Goal: Communication & Community: Answer question/provide support

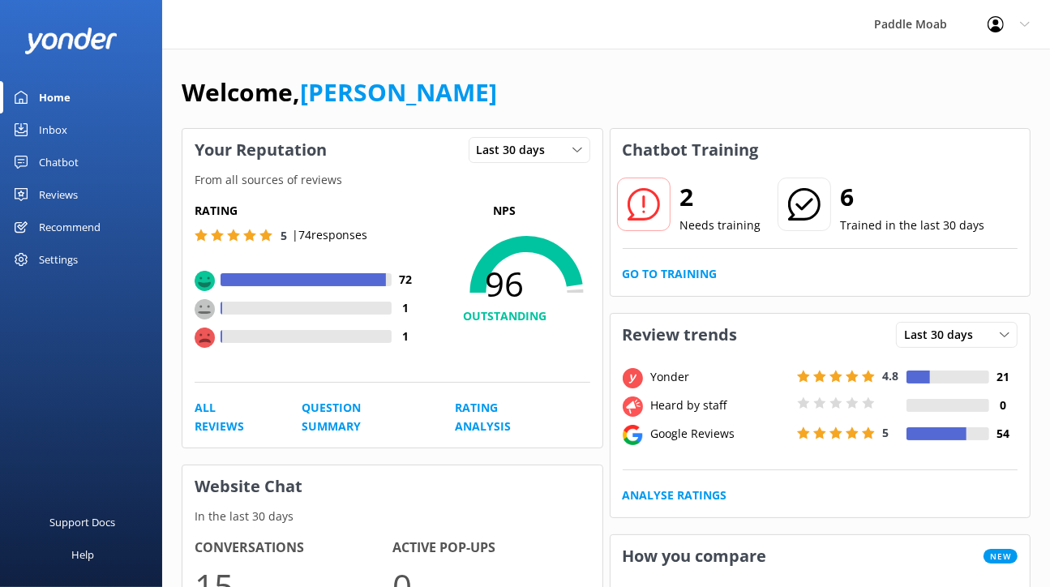
click at [67, 146] on div "Inbox" at bounding box center [53, 130] width 28 height 32
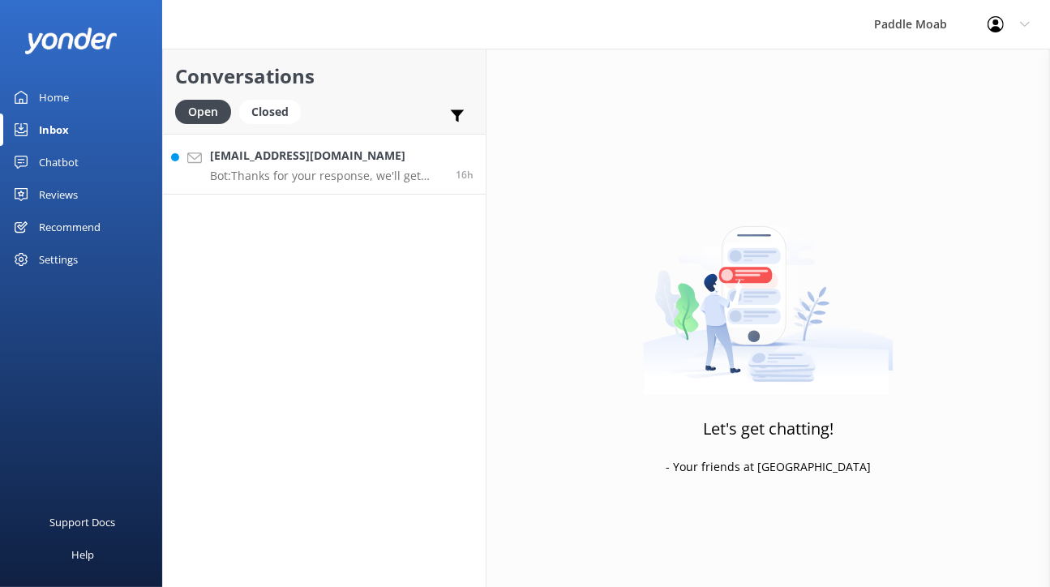
click at [341, 183] on p "Bot: Thanks for your response, we'll get back to you as soon as we can during o…" at bounding box center [327, 176] width 234 height 15
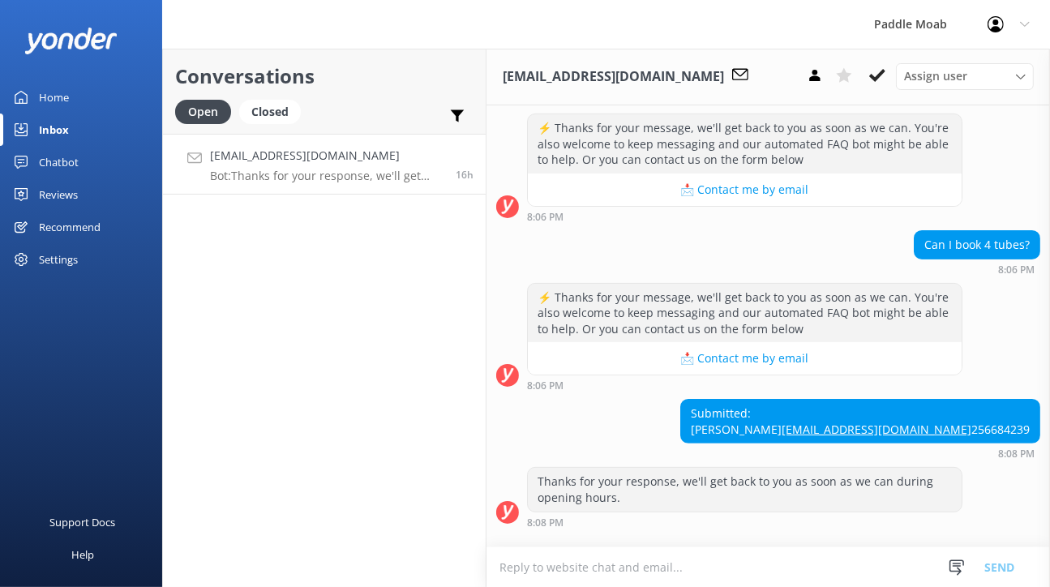
scroll to position [801, 0]
click at [886, 84] on icon at bounding box center [878, 75] width 16 height 16
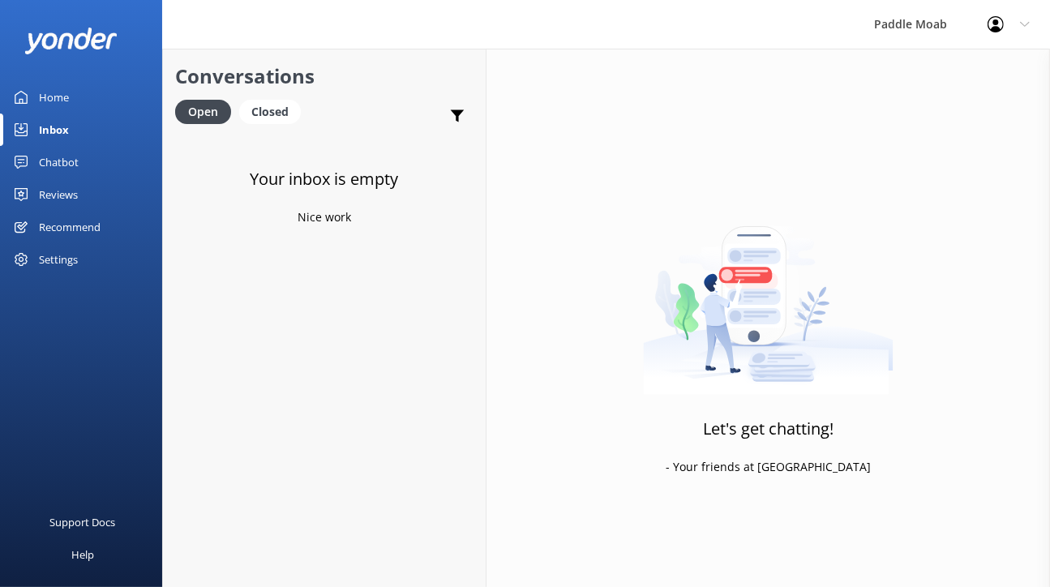
click at [63, 114] on div "Home" at bounding box center [54, 97] width 30 height 32
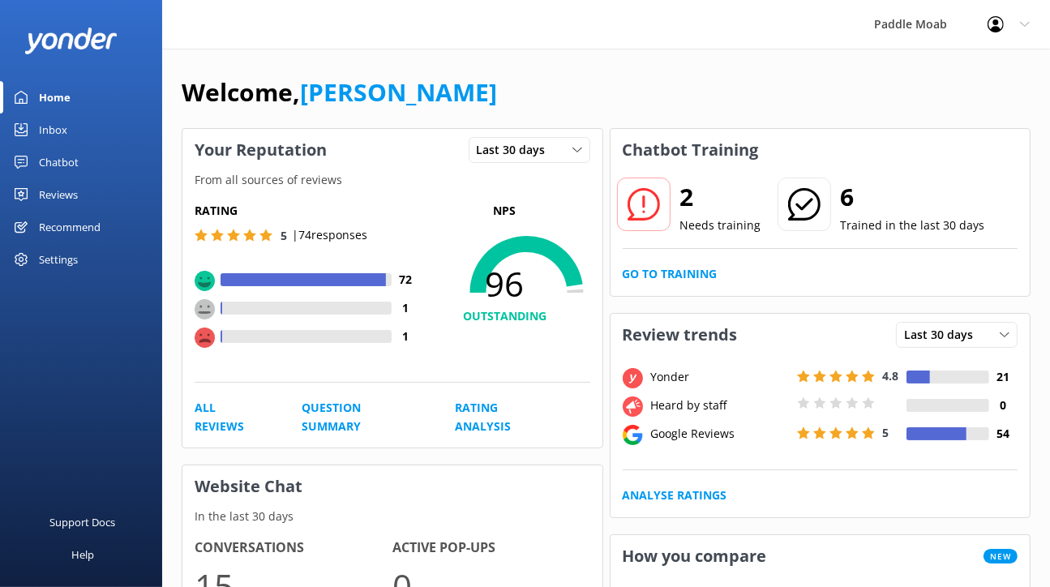
click at [657, 221] on icon at bounding box center [644, 204] width 32 height 32
click at [703, 296] on div "2 Needs training 6 Trained in the last 30 days Go to Training" at bounding box center [821, 233] width 420 height 125
click at [702, 283] on link "Go to Training" at bounding box center [670, 274] width 95 height 18
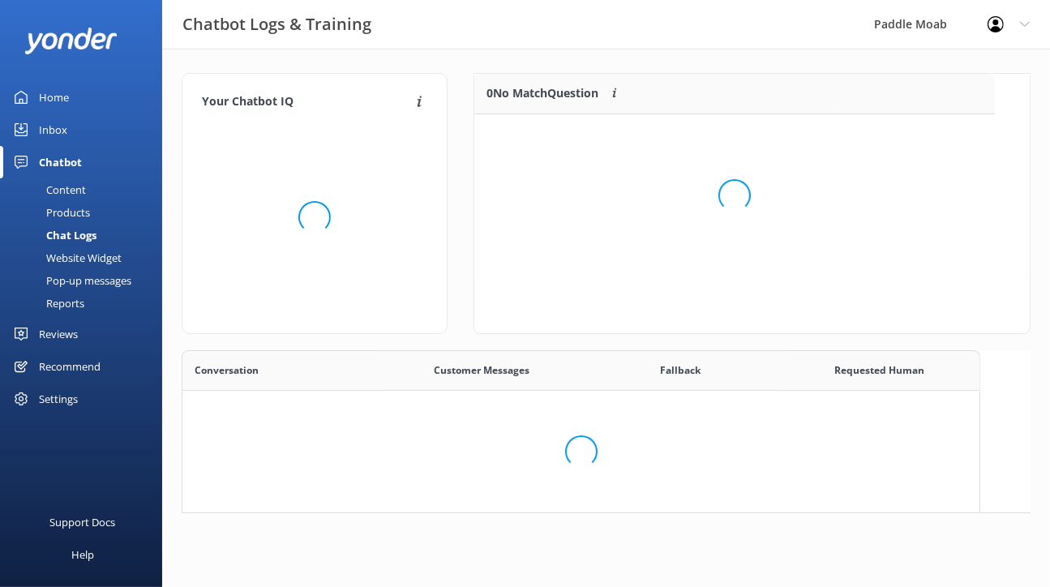
scroll to position [122, 520]
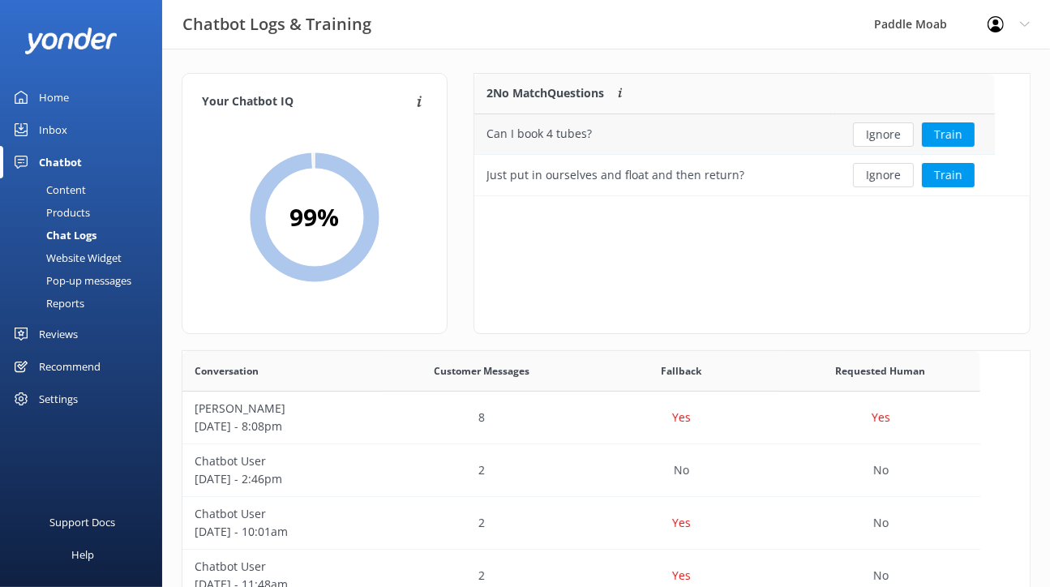
click at [733, 155] on div "Can I book 4 tubes?" at bounding box center [654, 134] width 359 height 41
click at [961, 147] on button "Train" at bounding box center [948, 134] width 53 height 24
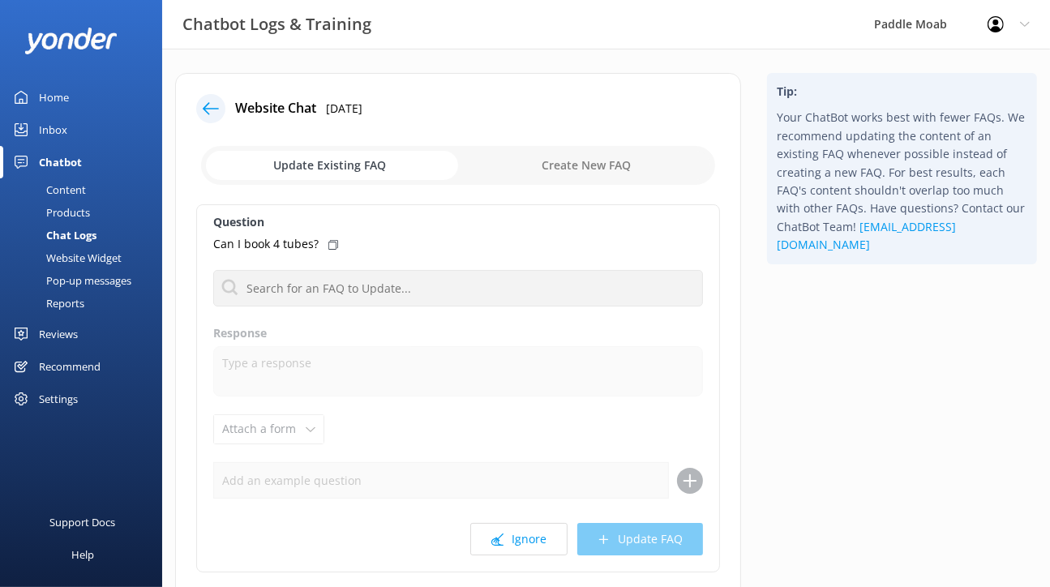
click at [556, 185] on input "checkbox" at bounding box center [458, 165] width 514 height 39
checkbox input "true"
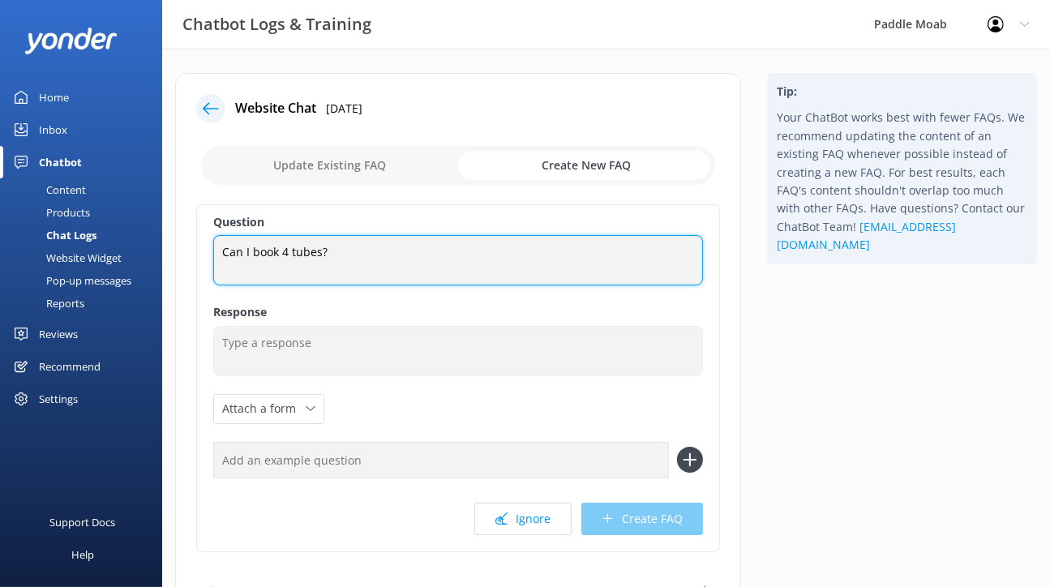
drag, startPoint x: 365, startPoint y: 316, endPoint x: 353, endPoint y: 316, distance: 12.2
click at [353, 286] on textarea "Can I book 4 tubes?" at bounding box center [458, 260] width 490 height 50
type textarea "Can I book or rent tubes?"
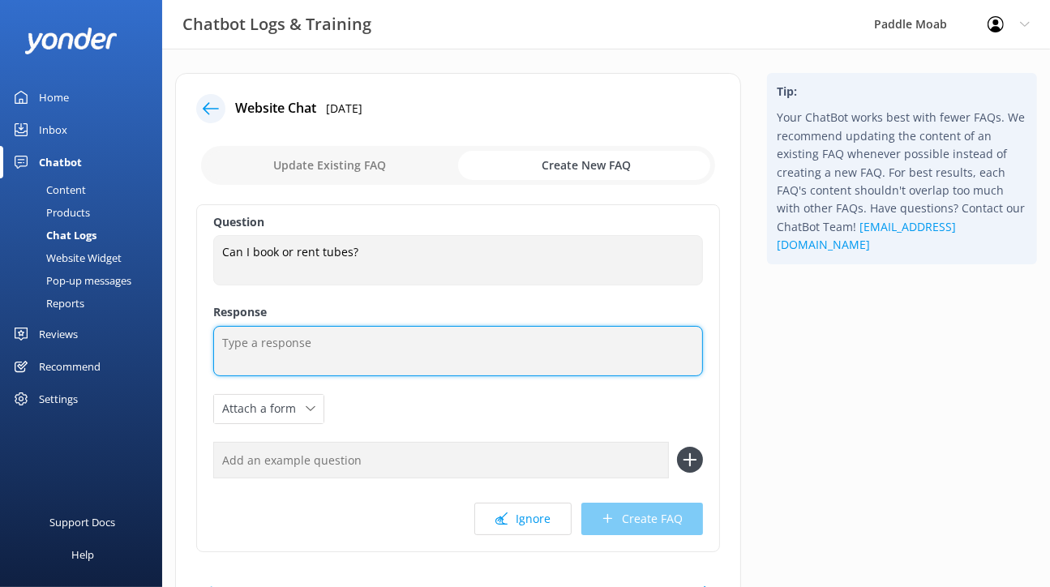
click at [330, 376] on textarea at bounding box center [458, 351] width 490 height 50
paste textarea "[URL][DOMAIN_NAME]"
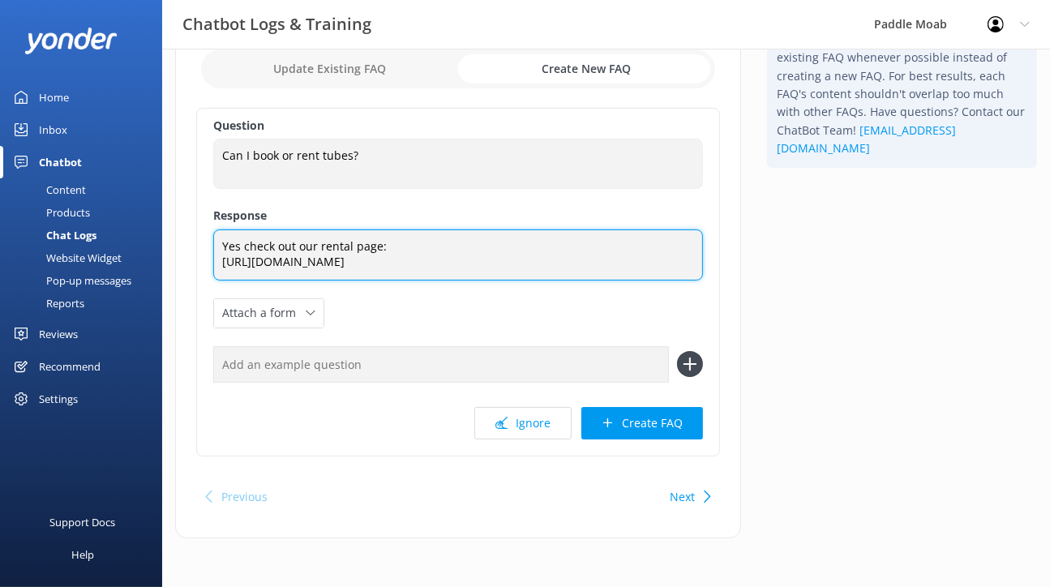
scroll to position [207, 0]
type textarea "Yes check out our rental page: [URL][DOMAIN_NAME]"
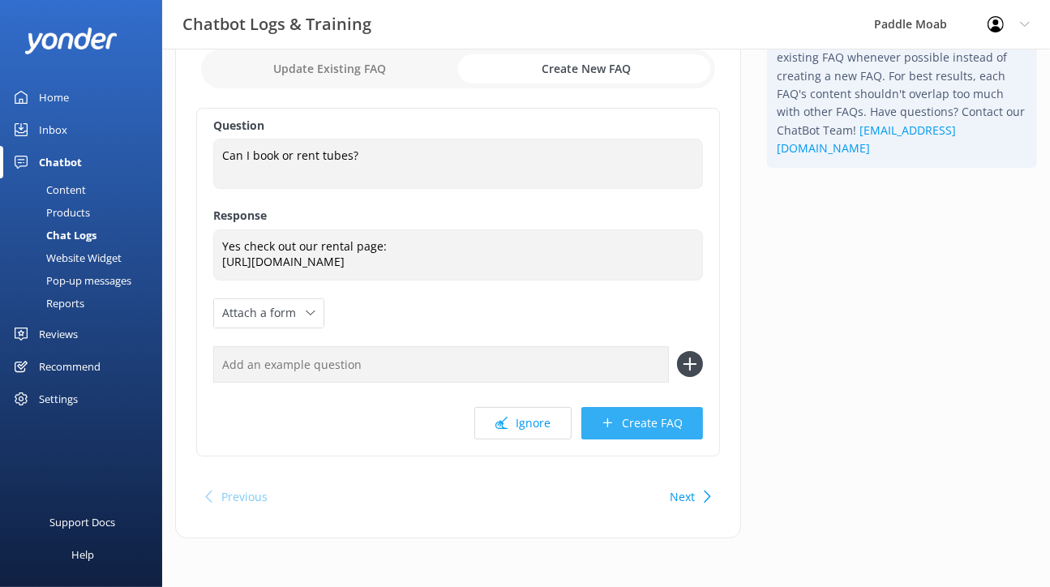
click at [624, 440] on button "Create FAQ" at bounding box center [643, 423] width 122 height 32
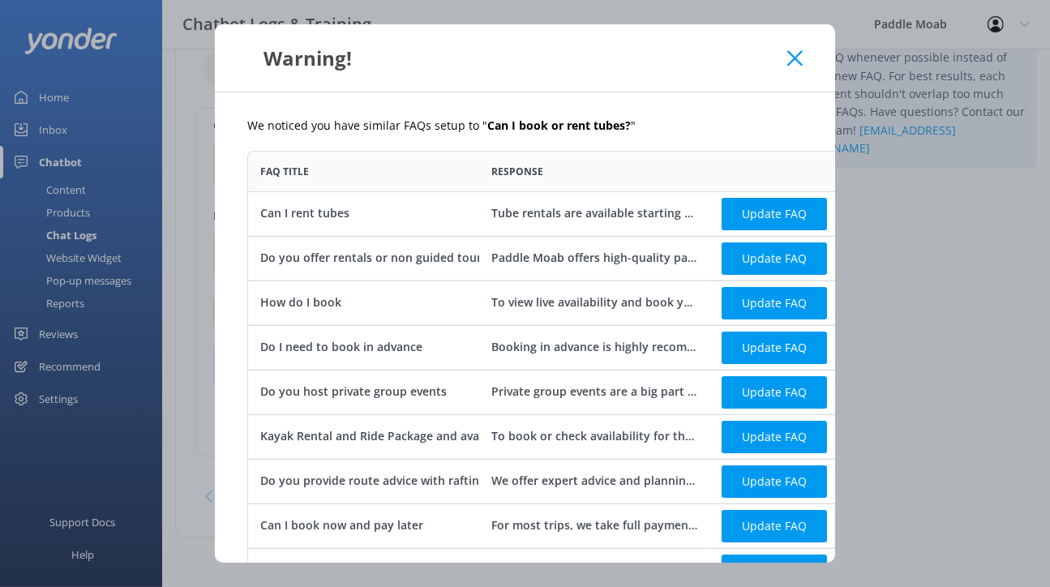
scroll to position [973, 694]
click at [803, 66] on use at bounding box center [795, 57] width 15 height 15
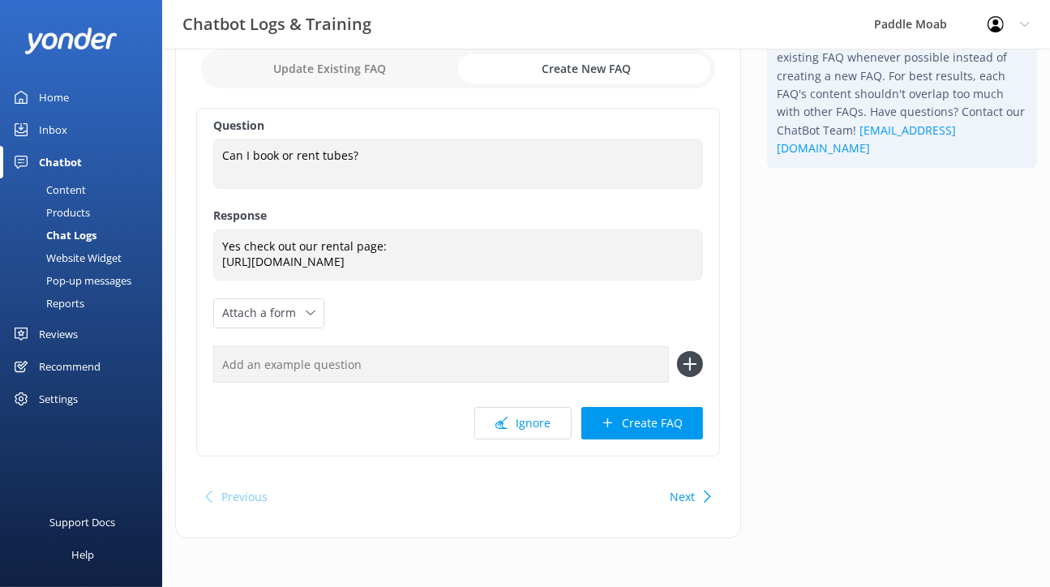
click at [692, 513] on button "Next" at bounding box center [682, 497] width 25 height 32
checkbox input "false"
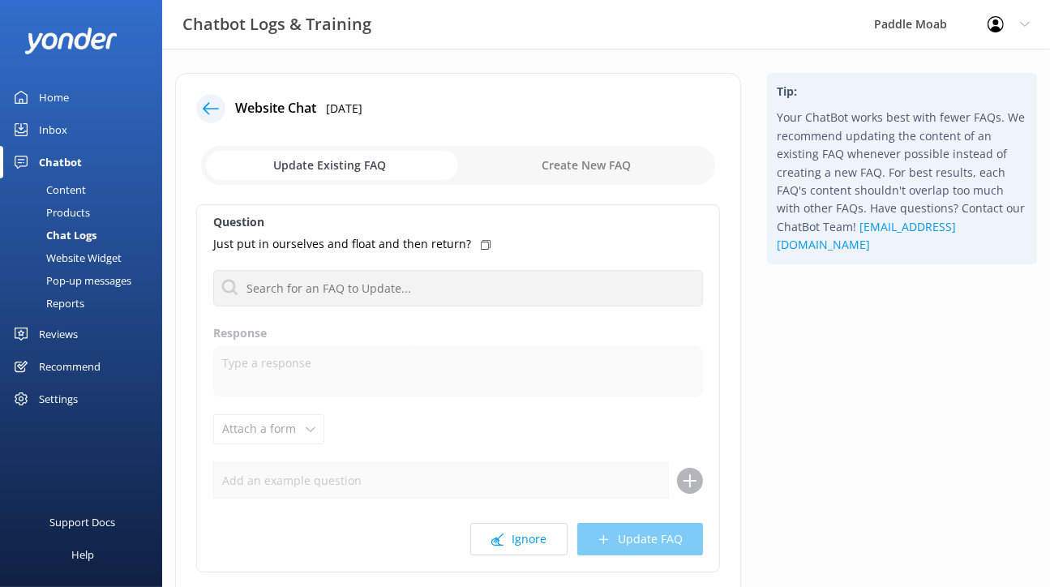
click at [219, 114] on use at bounding box center [211, 108] width 16 height 12
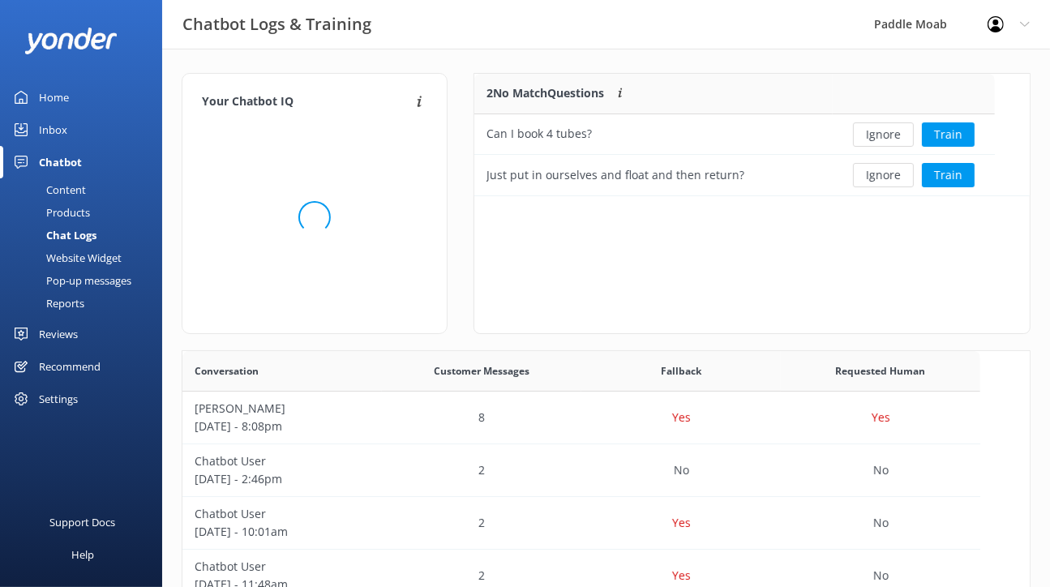
scroll to position [122, 520]
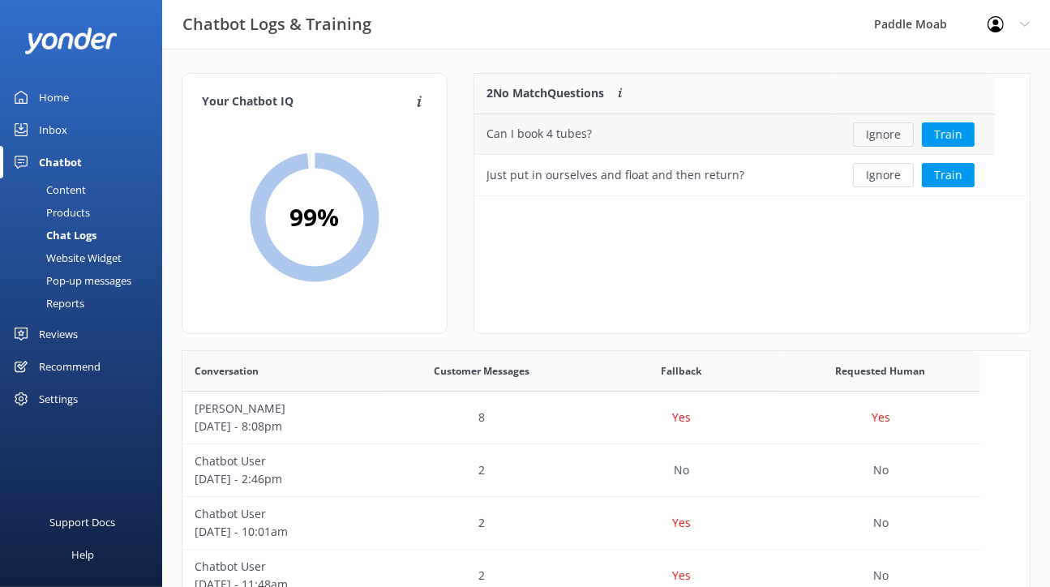
click at [891, 147] on button "Ignore" at bounding box center [883, 134] width 61 height 24
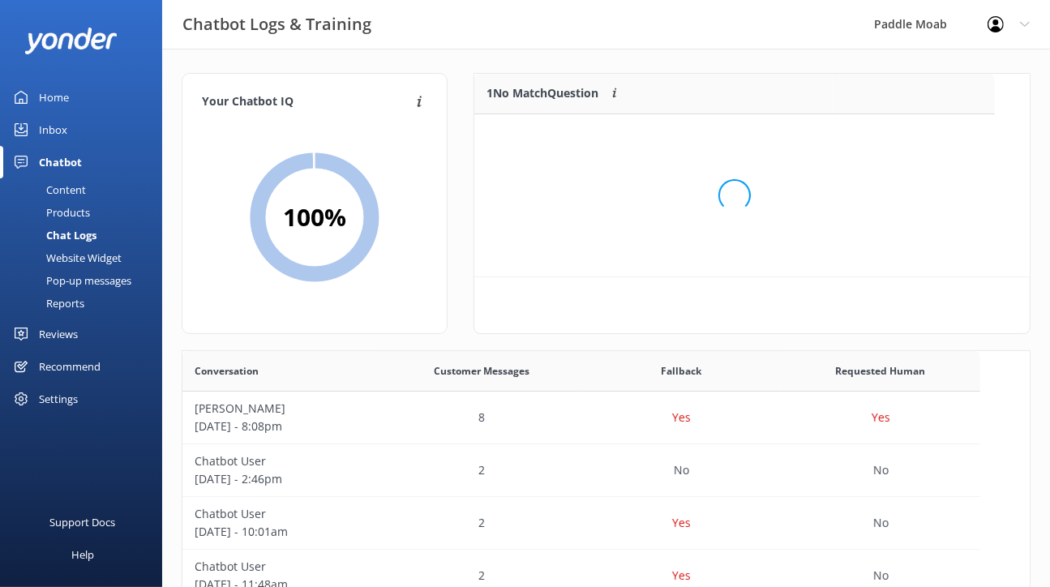
scroll to position [81, 520]
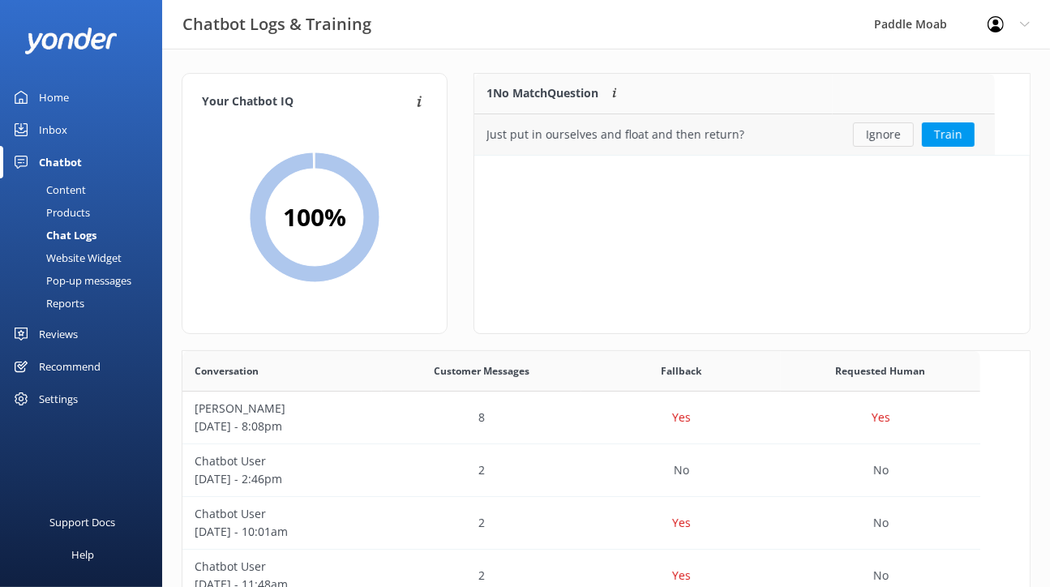
click at [887, 147] on button "Ignore" at bounding box center [883, 134] width 61 height 24
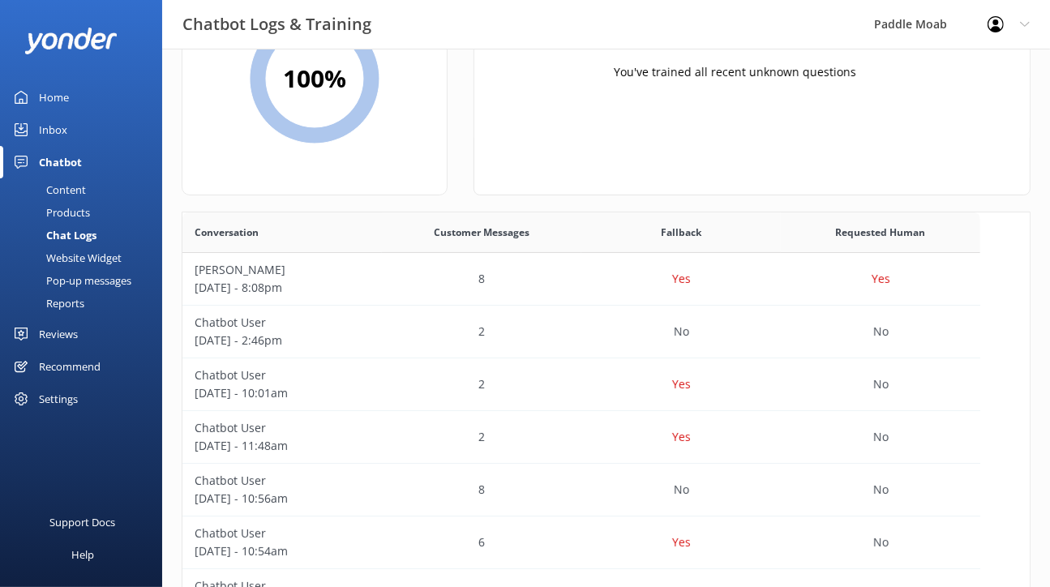
scroll to position [140, 0]
click at [691, 393] on p "Yes" at bounding box center [681, 384] width 19 height 18
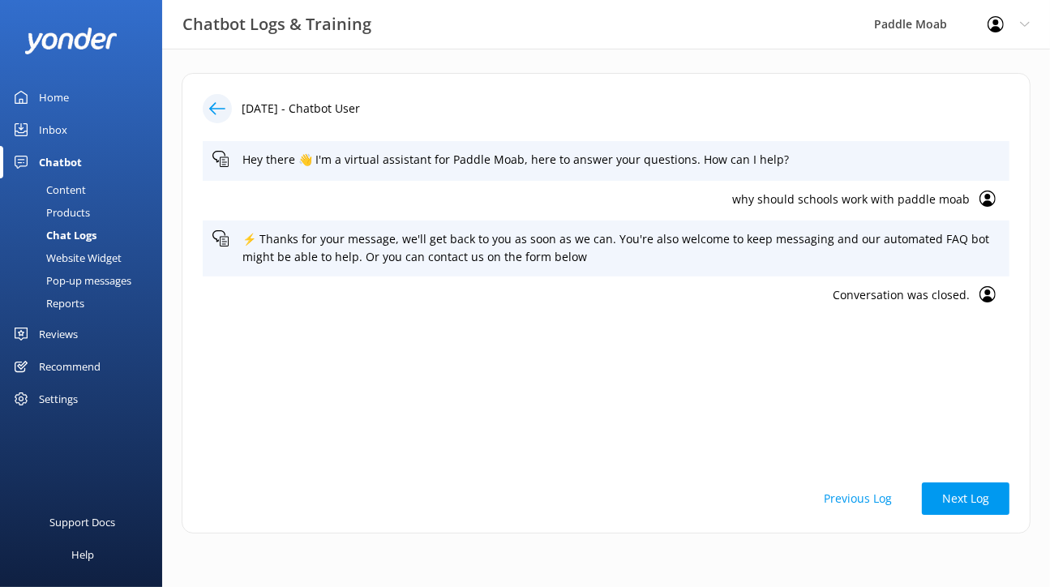
click at [60, 114] on div "Home" at bounding box center [54, 97] width 30 height 32
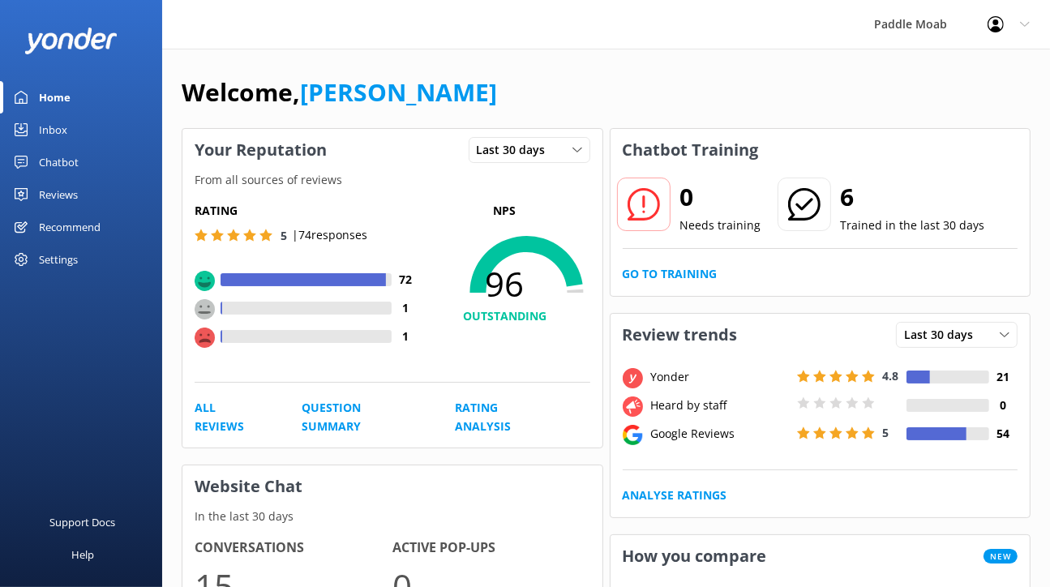
click at [78, 211] on div "Reviews" at bounding box center [58, 194] width 39 height 32
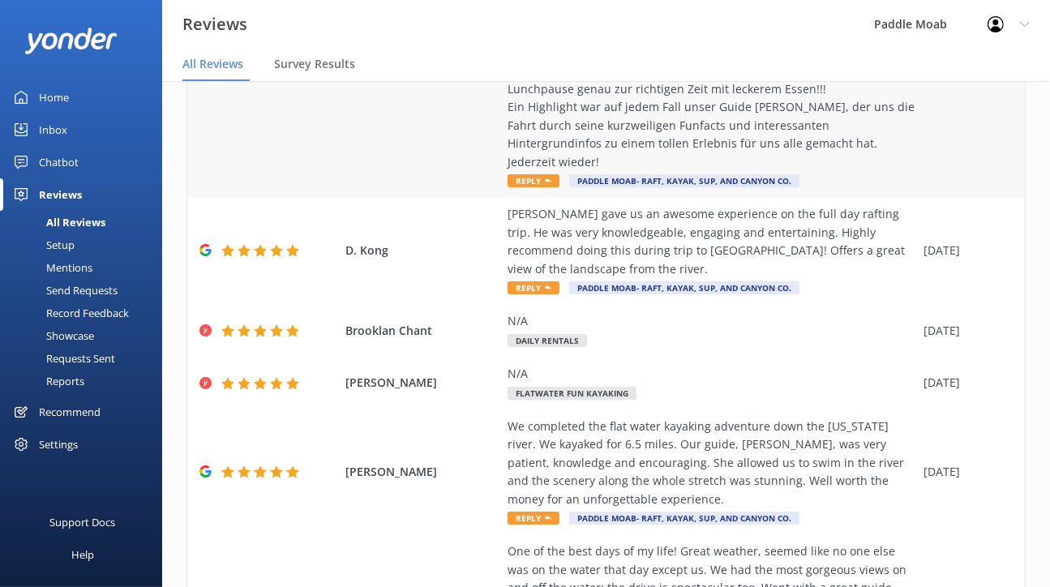
scroll to position [345, 0]
click at [560, 187] on span "Reply" at bounding box center [534, 180] width 52 height 13
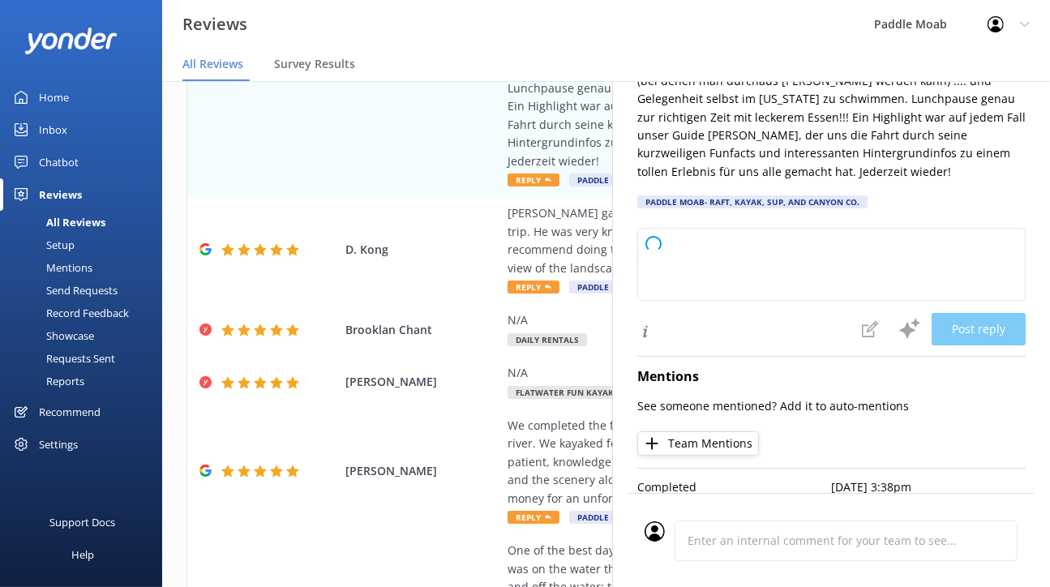
scroll to position [323, 0]
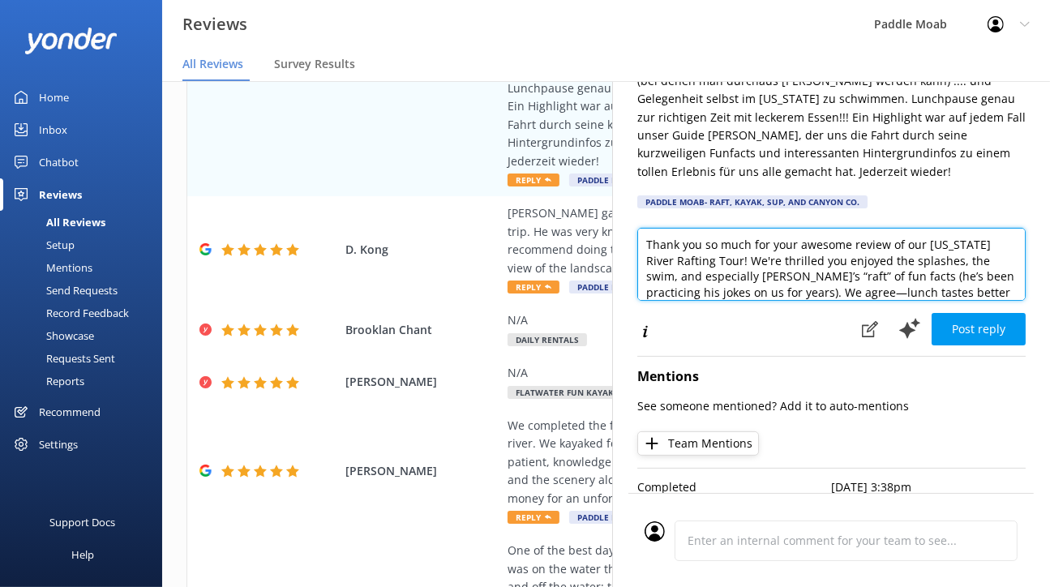
drag, startPoint x: 804, startPoint y: 264, endPoint x: 731, endPoint y: 266, distance: 73.0
click at [731, 266] on textarea "Thank you so much for your awesome review of our [US_STATE] River Rafting Tour!…" at bounding box center [832, 264] width 389 height 73
drag, startPoint x: 891, startPoint y: 262, endPoint x: 827, endPoint y: 262, distance: 63.3
click at [827, 262] on textarea "Thank you so much for your review of our [US_STATE] River Rafting Tour! We're t…" at bounding box center [832, 264] width 389 height 73
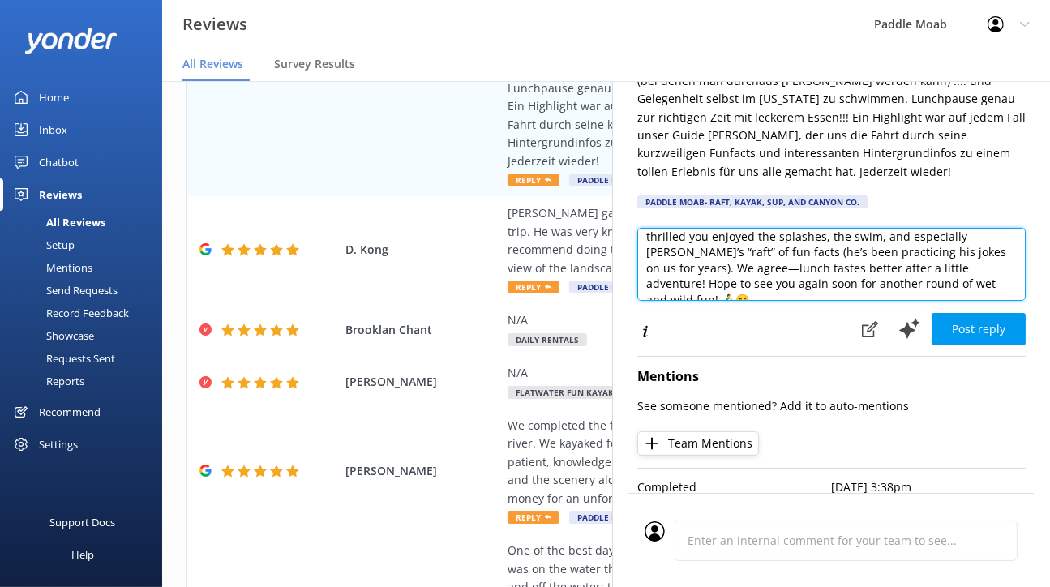
scroll to position [29, 0]
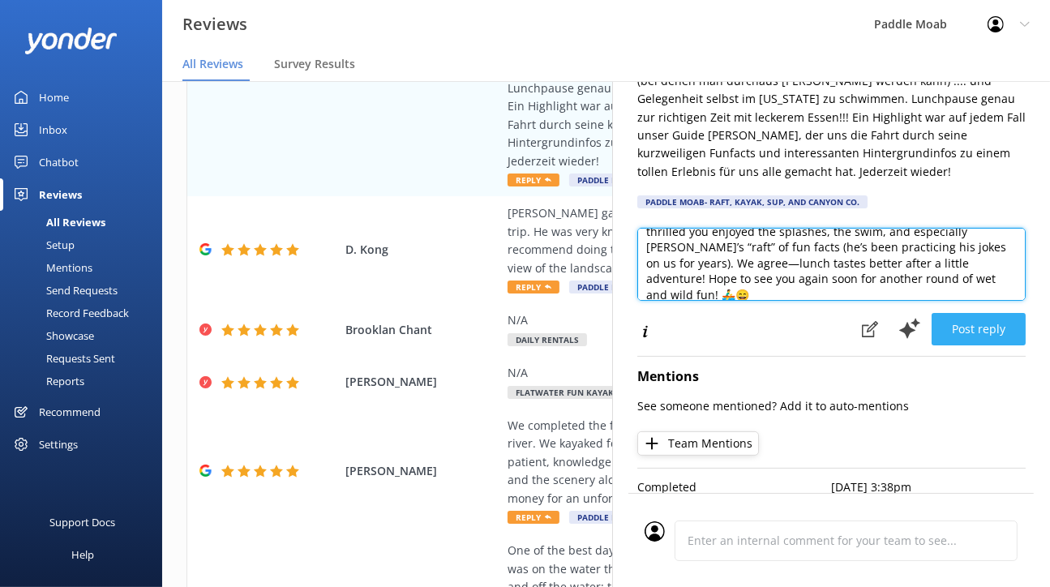
type textarea "Thank you so much for your review of our River Rafting Tour! We're thrilled you…"
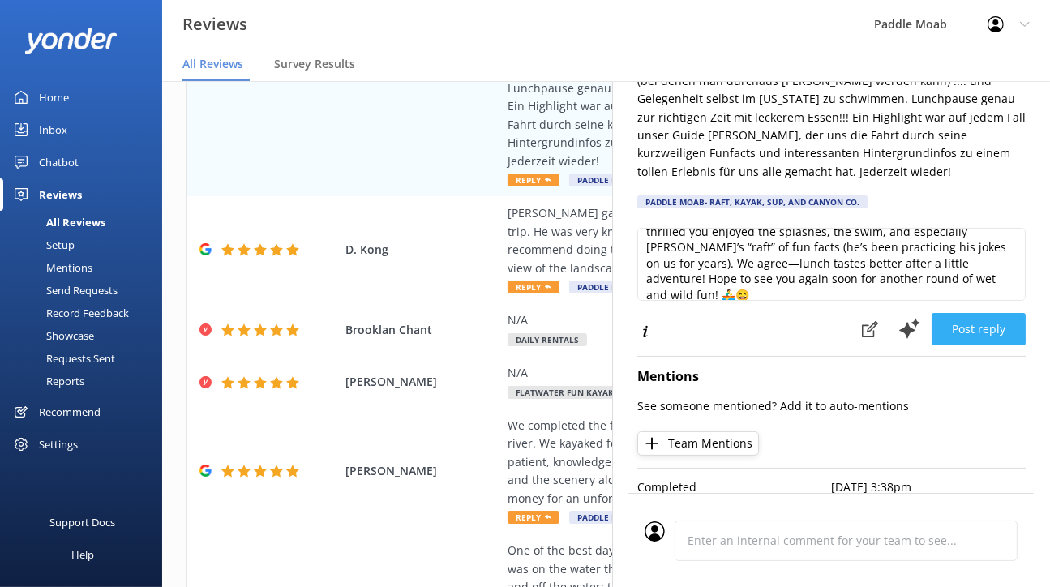
click at [938, 346] on button "Post reply" at bounding box center [979, 329] width 94 height 32
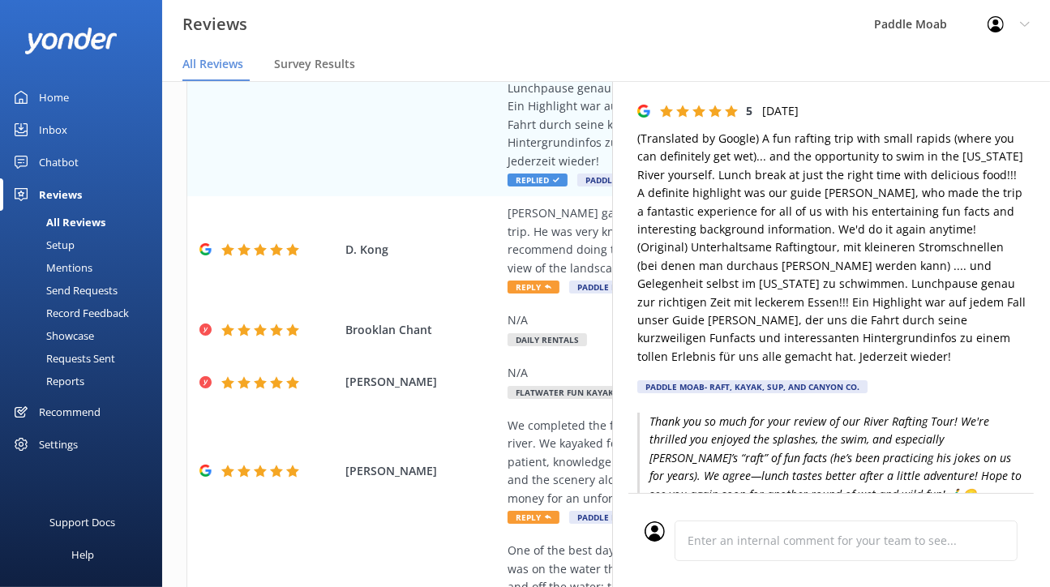
scroll to position [0, 0]
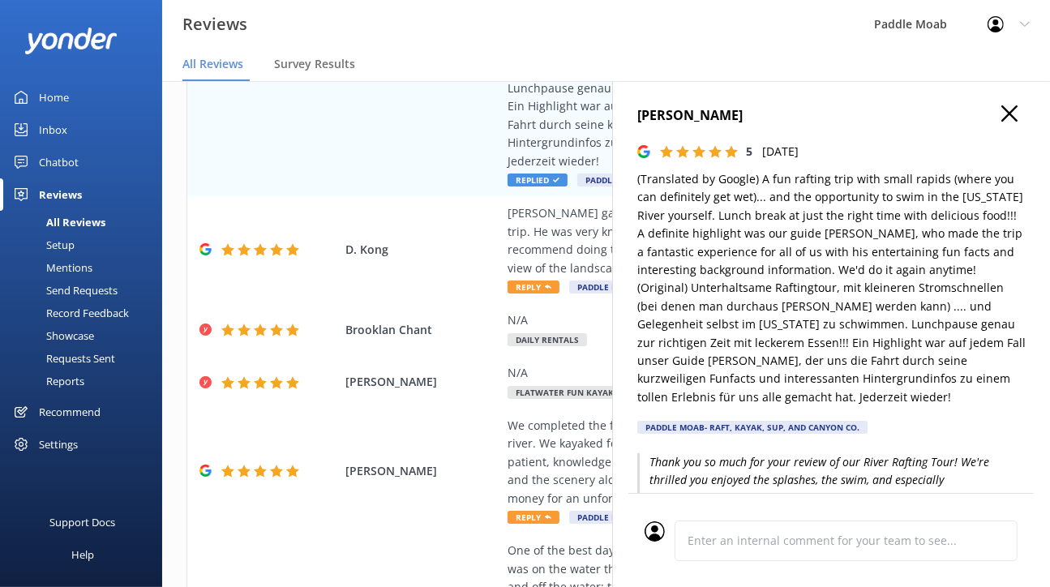
click at [1002, 122] on use "button" at bounding box center [1010, 113] width 16 height 16
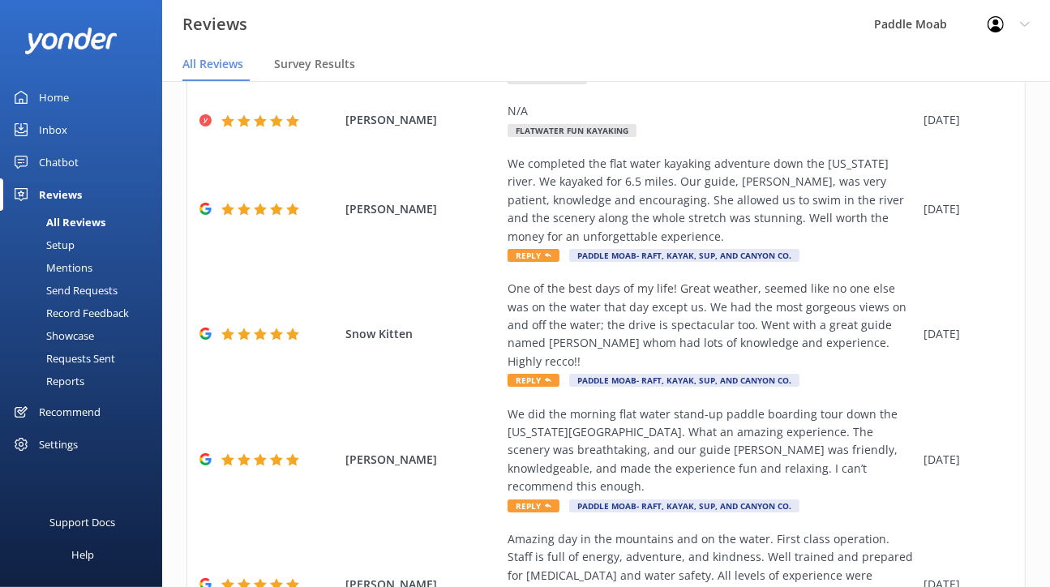
scroll to position [623, 0]
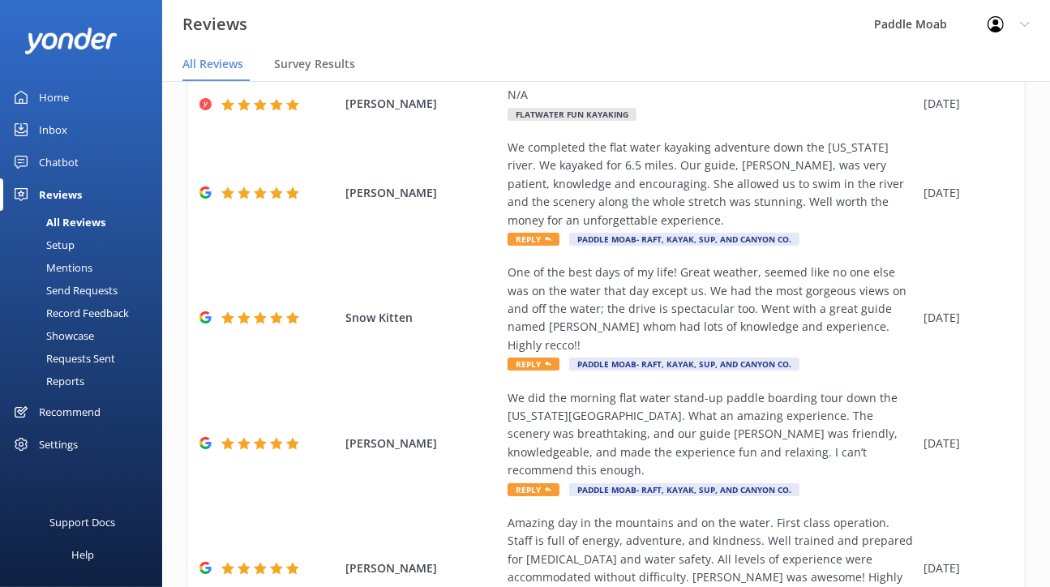
click at [560, 15] on span "Reply" at bounding box center [534, 8] width 52 height 13
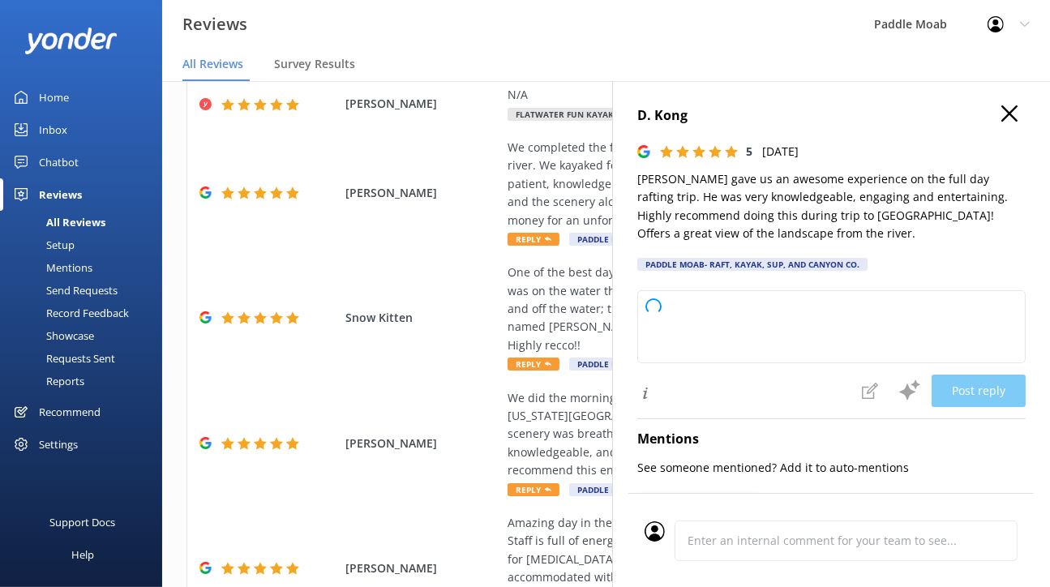
type textarea "Thank you so much for the rave review of our full day rafting trip! We're thril…"
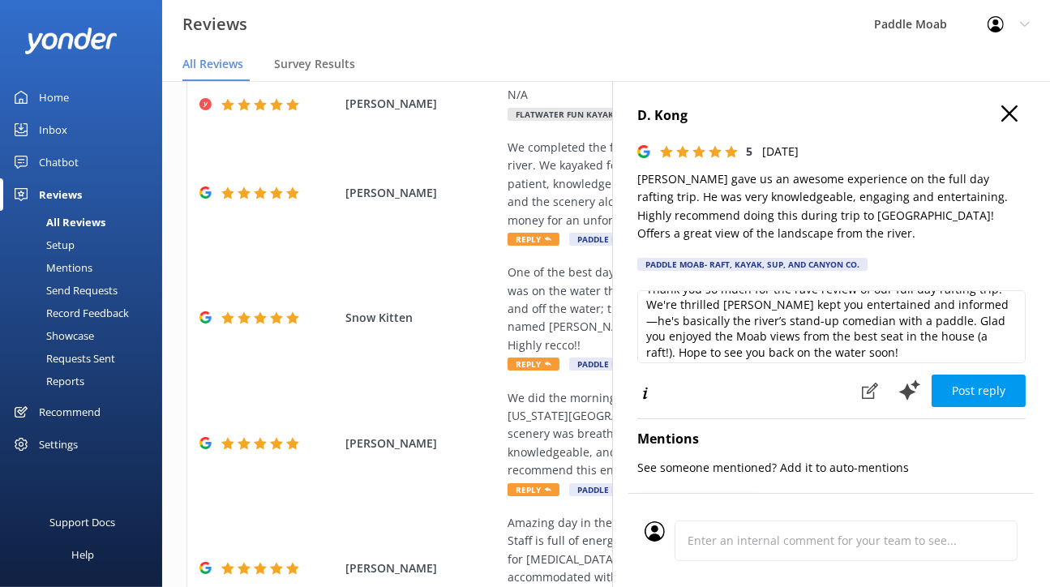
scroll to position [29, 0]
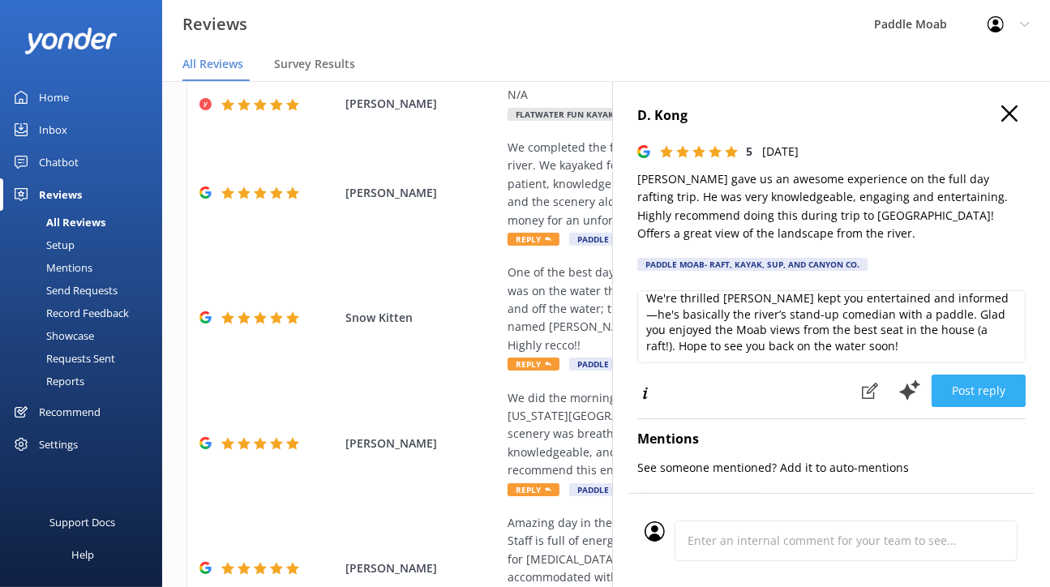
click at [932, 407] on button "Post reply" at bounding box center [979, 391] width 94 height 32
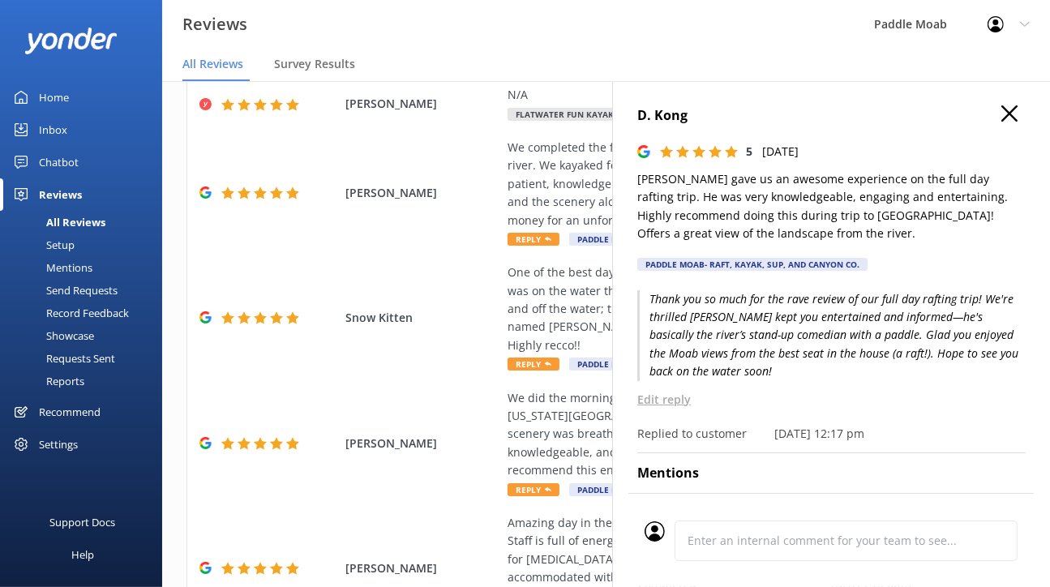
click at [1002, 122] on icon "button" at bounding box center [1010, 113] width 16 height 16
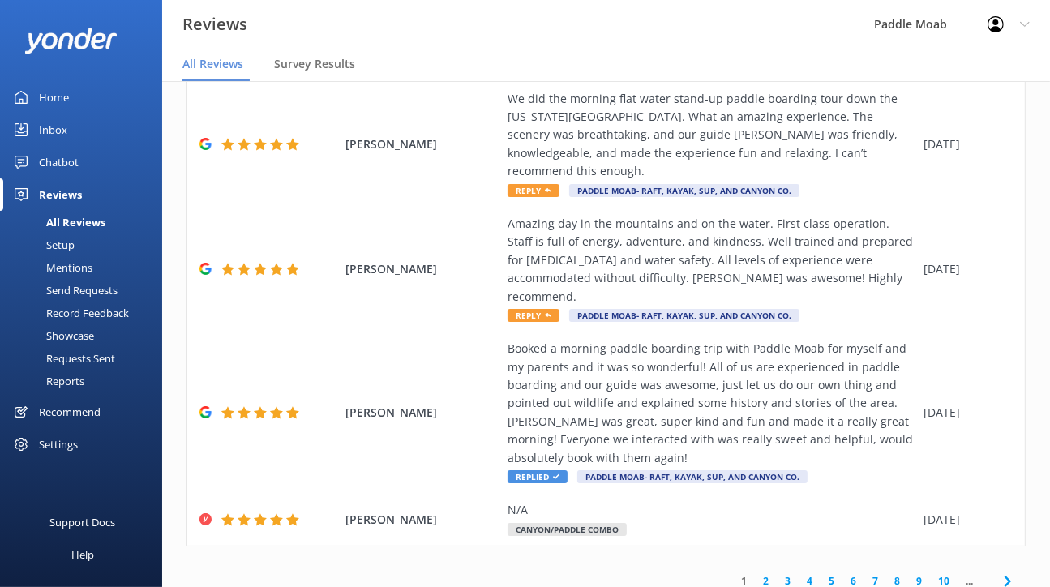
scroll to position [998, 0]
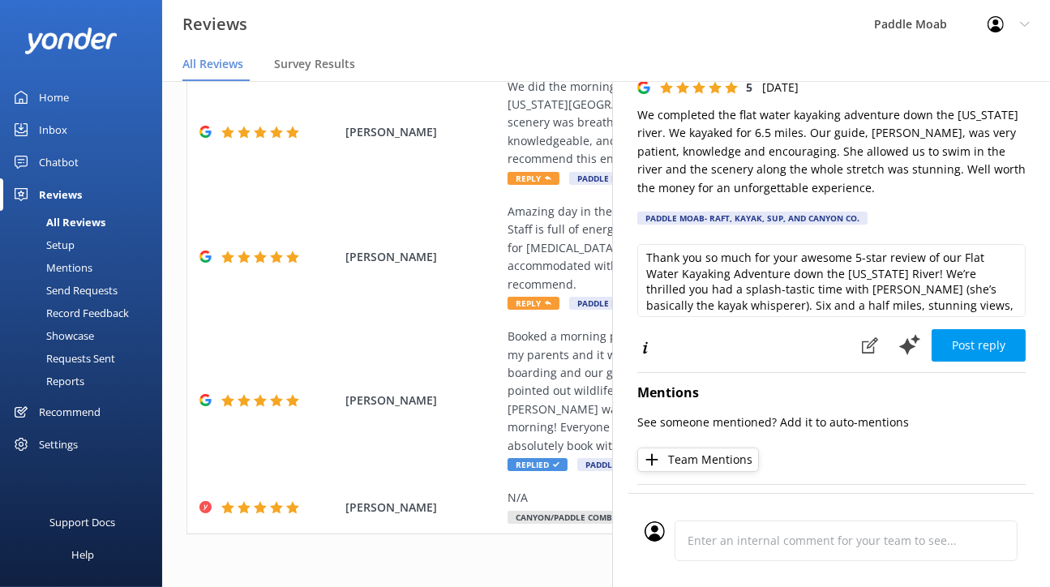
scroll to position [0, 0]
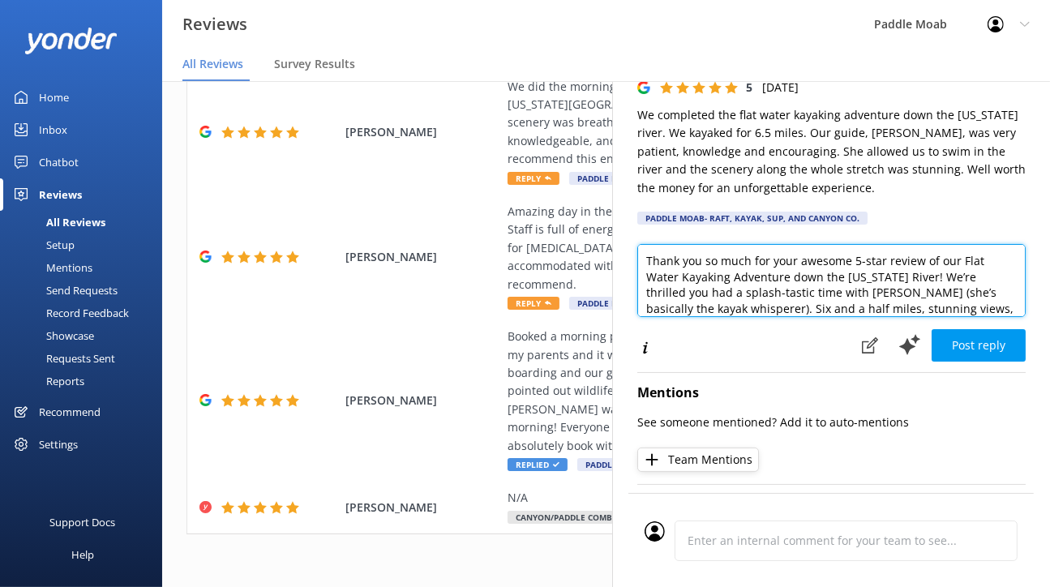
drag, startPoint x: 801, startPoint y: 340, endPoint x: 738, endPoint y: 343, distance: 62.5
click at [738, 317] on textarea "Thank you so much for your awesome 5-star review of our Flat Water Kayaking Adv…" at bounding box center [832, 280] width 389 height 73
drag, startPoint x: 939, startPoint y: 342, endPoint x: 870, endPoint y: 340, distance: 69.8
click at [870, 317] on textarea "Thank you so much for your 5-star review of our Flat Water Kayaking Adventure d…" at bounding box center [832, 280] width 389 height 73
drag, startPoint x: 586, startPoint y: 363, endPoint x: 547, endPoint y: 363, distance: 39.8
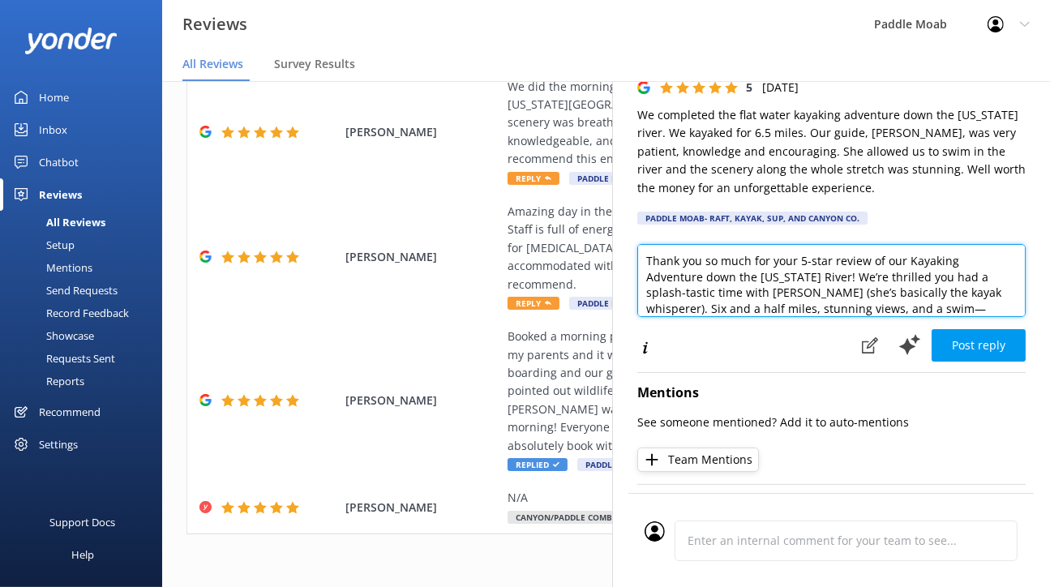
click at [638, 317] on textarea "Thank you so much for your 5-star review of our Kayaking Adventure down the [US…" at bounding box center [832, 280] width 389 height 73
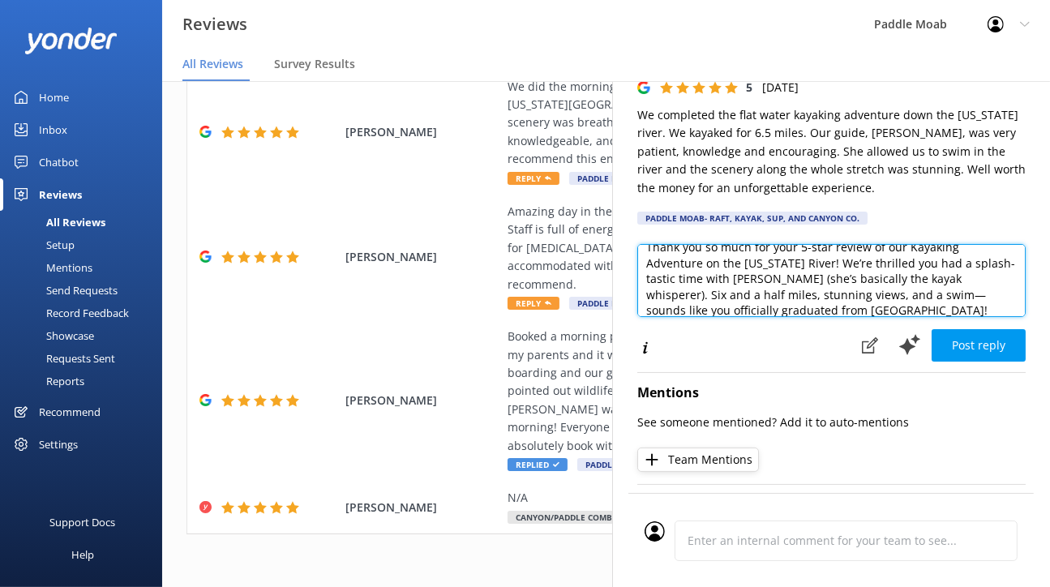
scroll to position [18, 0]
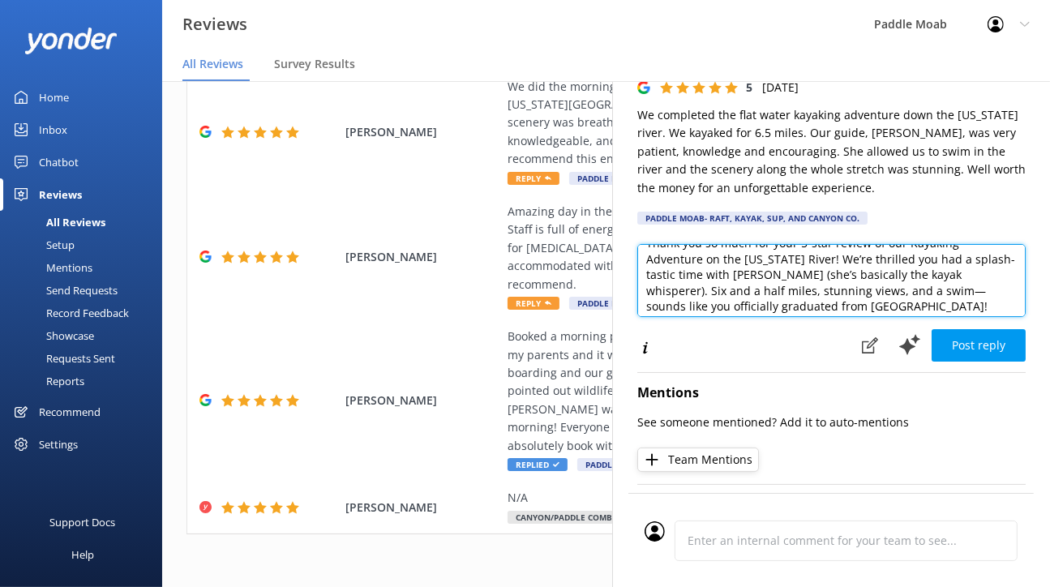
click at [638, 317] on textarea "Thank you so much for your 5-star review of our Kayaking Adventure on the [US_S…" at bounding box center [832, 280] width 389 height 73
drag, startPoint x: 831, startPoint y: 364, endPoint x: 584, endPoint y: 363, distance: 247.4
click at [638, 317] on textarea "Thank you so much for your 5-star review of our Kayaking Adventure on the [US_S…" at bounding box center [832, 280] width 389 height 73
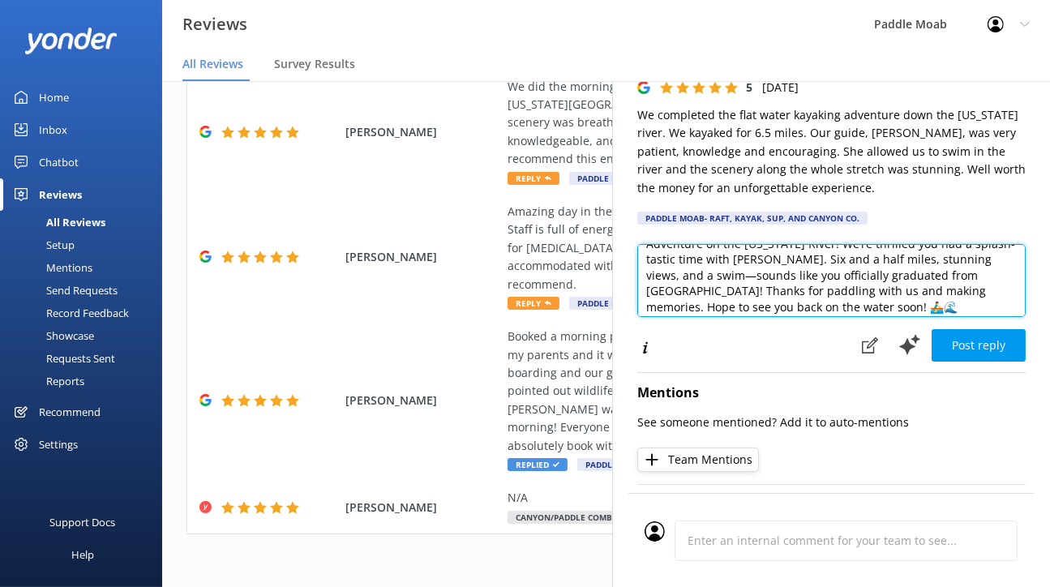
drag, startPoint x: 919, startPoint y: 347, endPoint x: 907, endPoint y: 347, distance: 12.2
click at [907, 317] on textarea "Thank you so much for your 5-star review of our Kayaking Adventure on the [US_S…" at bounding box center [832, 280] width 389 height 73
click at [895, 317] on textarea "Thank you so much for your 5-star review of our Kayaking Adventure on the [US_S…" at bounding box center [832, 280] width 389 height 73
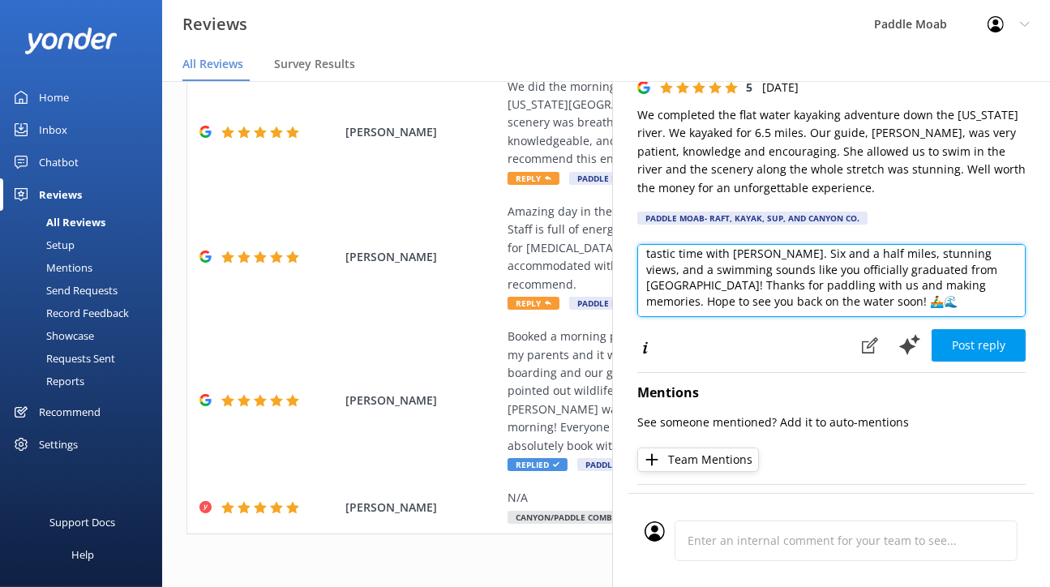
scroll to position [37, 0]
drag, startPoint x: 941, startPoint y: 345, endPoint x: 912, endPoint y: 366, distance: 36.0
click at [912, 317] on textarea "Thank you so much for your 5-star review of our Kayaking Adventure on the [US_S…" at bounding box center [832, 280] width 389 height 73
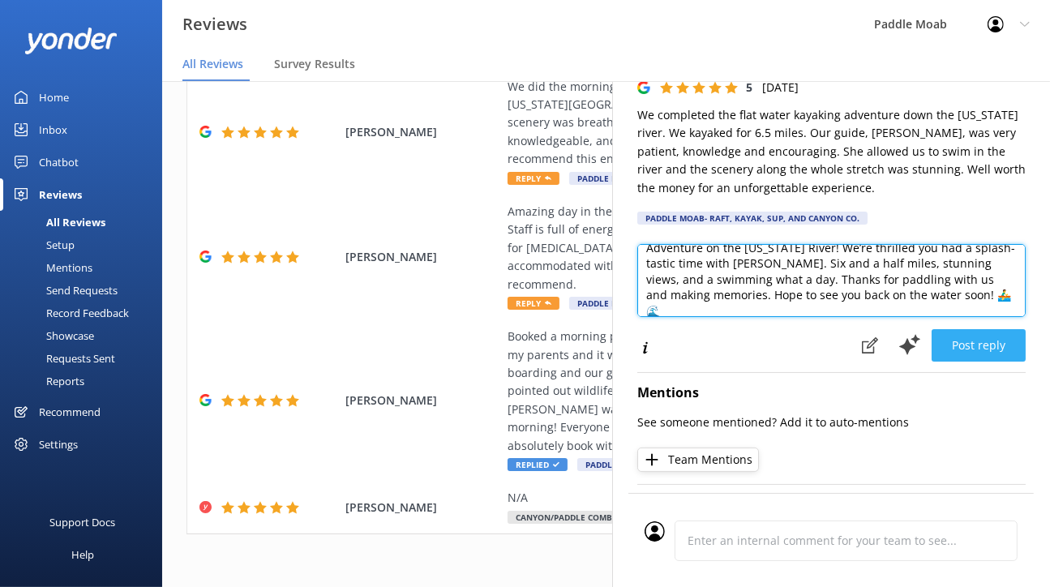
type textarea "Thank you so much for your 5-star review of our Kayaking Adventure on the [US_S…"
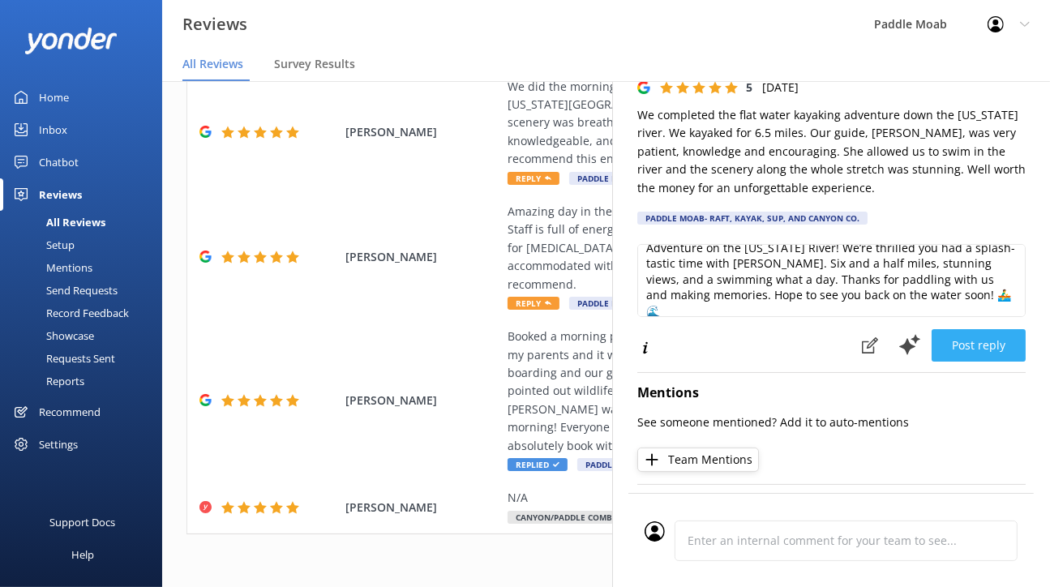
click at [937, 362] on button "Post reply" at bounding box center [979, 345] width 94 height 32
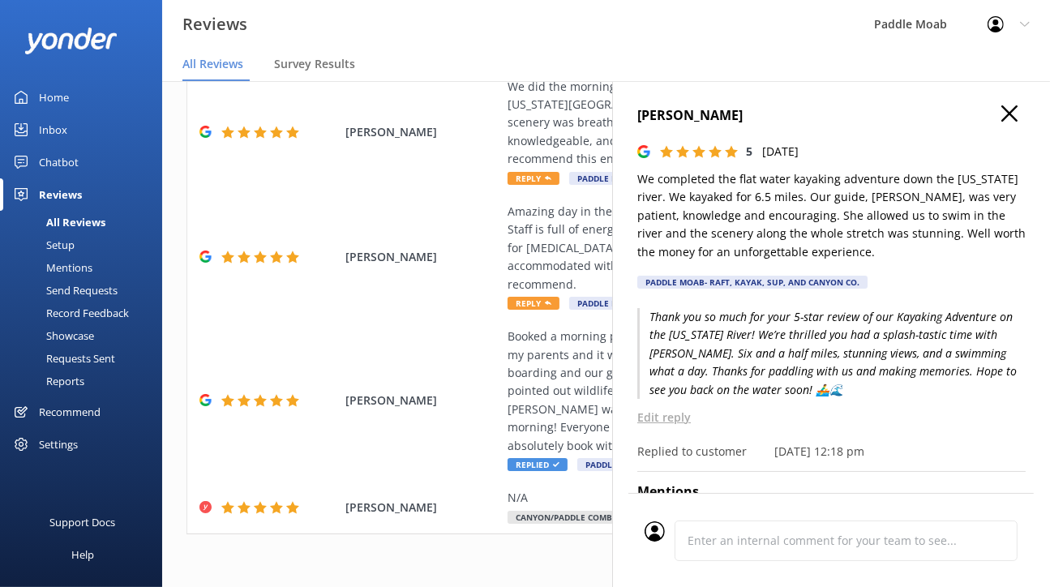
click at [1002, 122] on use "button" at bounding box center [1010, 113] width 16 height 16
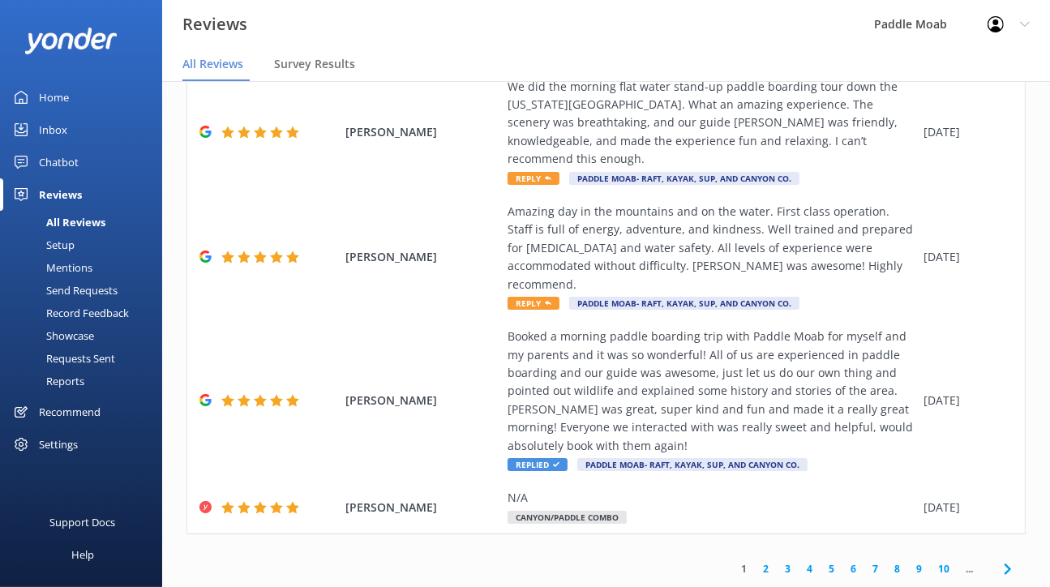
scroll to position [1169, 0]
click at [560, 59] on span "Reply" at bounding box center [534, 52] width 52 height 13
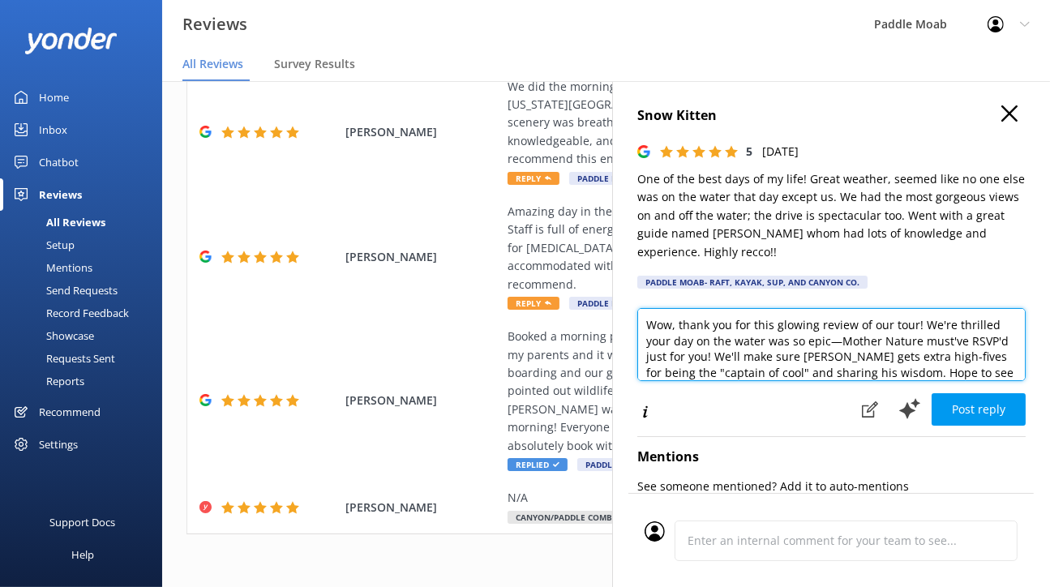
drag, startPoint x: 804, startPoint y: 384, endPoint x: 876, endPoint y: 381, distance: 72.2
click at [876, 381] on textarea "Wow, thank you for this glowing review of our tour! We're thrilled your day on …" at bounding box center [832, 344] width 389 height 73
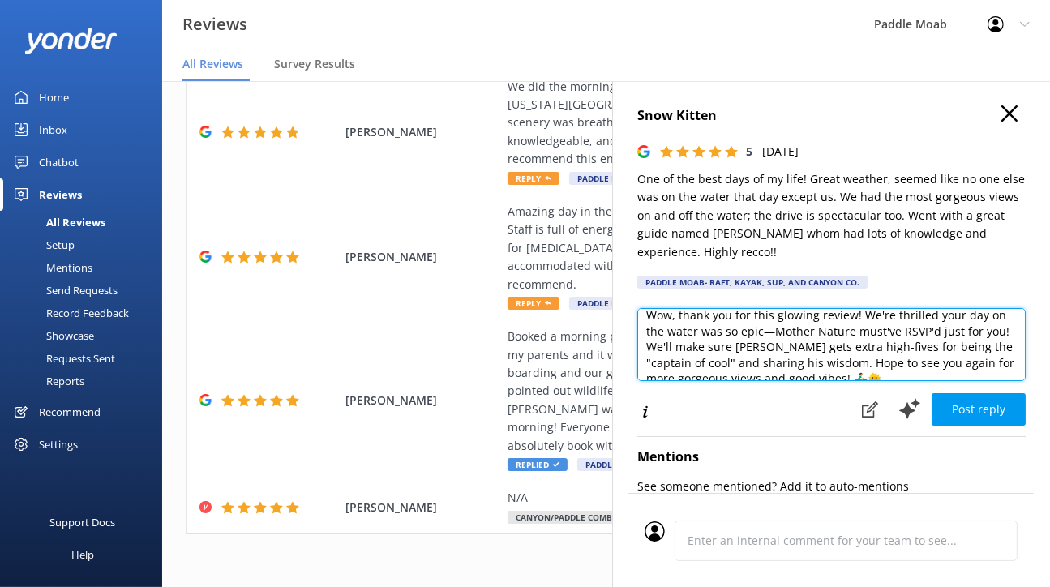
drag, startPoint x: 661, startPoint y: 394, endPoint x: 681, endPoint y: 394, distance: 20.3
click at [681, 381] on textarea "Wow, thank you for this glowing review! We're thrilled your day on the water wa…" at bounding box center [832, 344] width 389 height 73
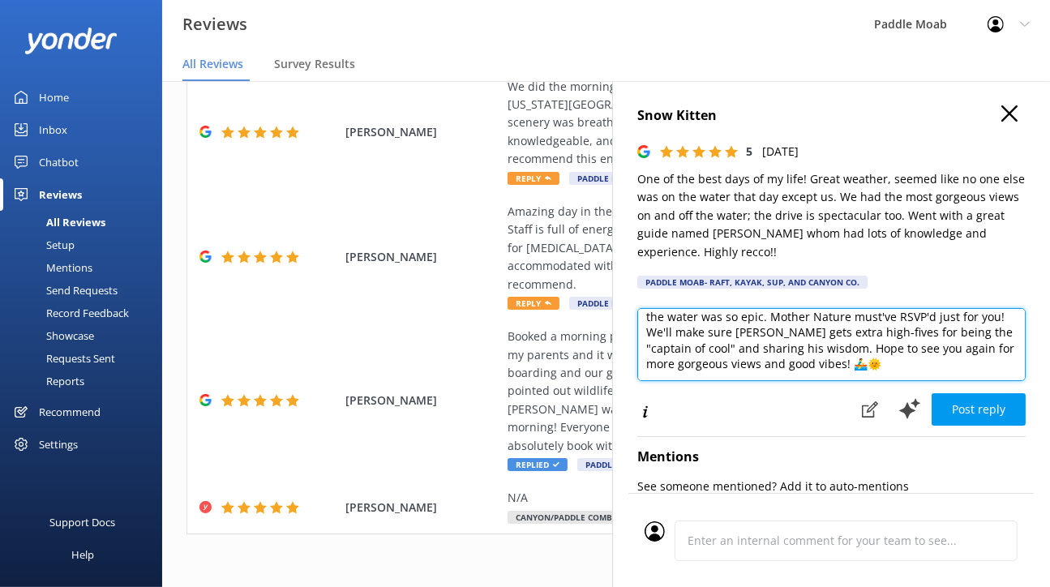
scroll to position [29, 0]
type textarea "Wow, thank you for this glowing review! We're thrilled your day on the water wa…"
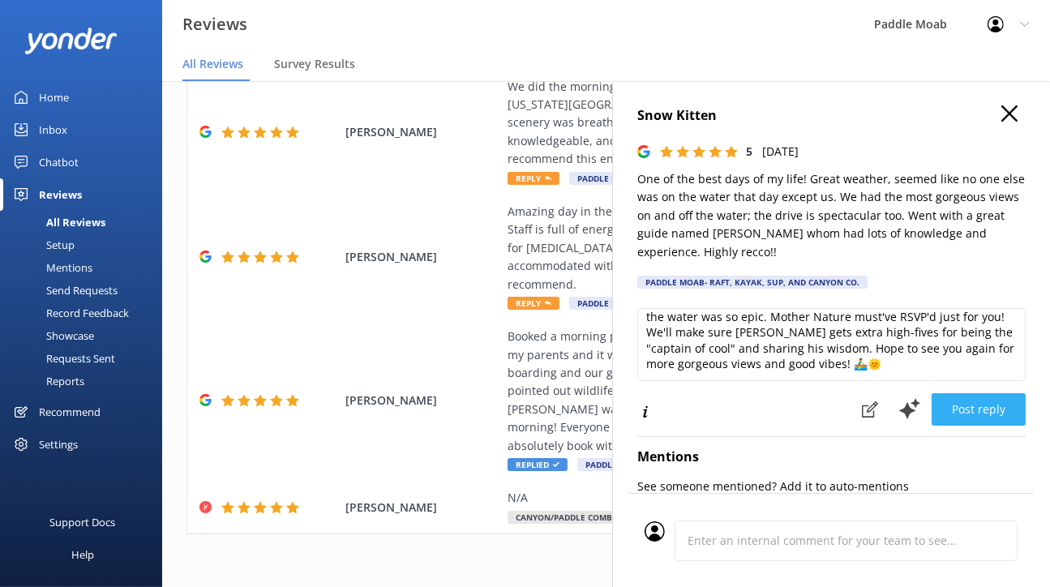
click at [934, 426] on button "Post reply" at bounding box center [979, 409] width 94 height 32
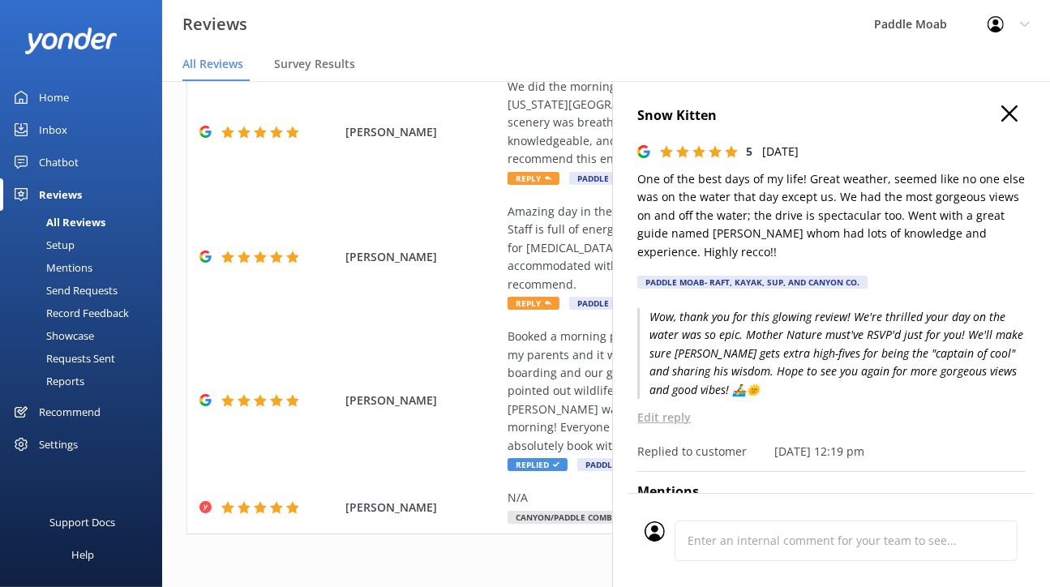
click at [1007, 122] on icon "button" at bounding box center [1010, 113] width 16 height 16
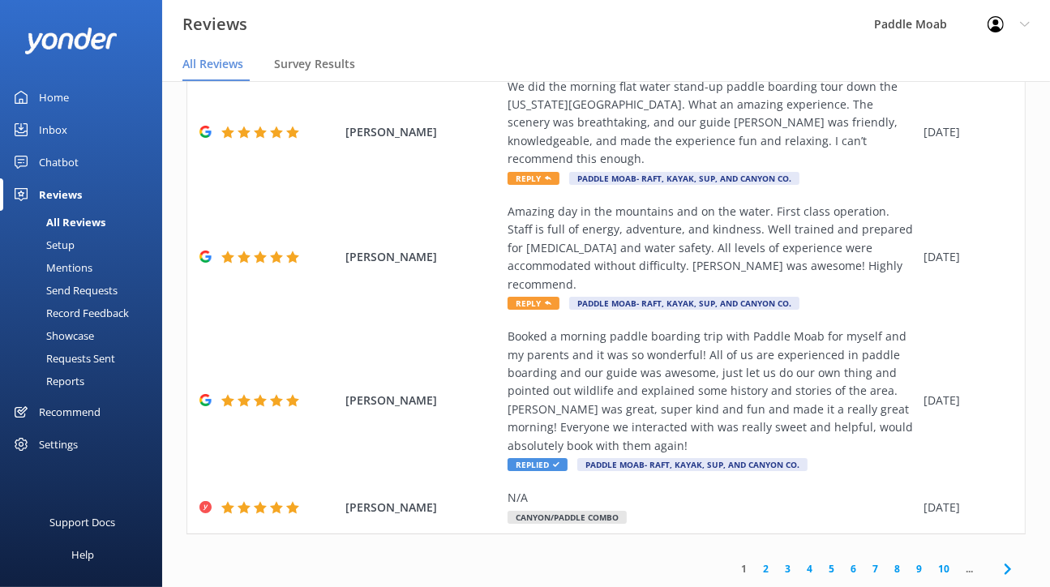
scroll to position [1411, 0]
click at [560, 185] on span "Reply" at bounding box center [534, 178] width 52 height 13
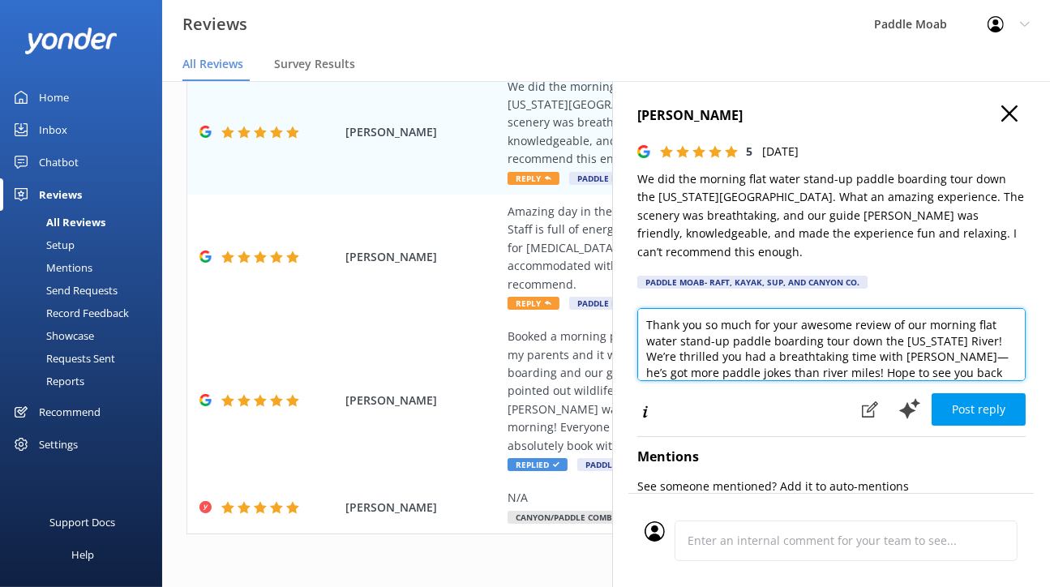
drag, startPoint x: 592, startPoint y: 406, endPoint x: 672, endPoint y: 382, distance: 82.9
click at [672, 381] on textarea "Thank you so much for your awesome review of our morning flat water stand-up pa…" at bounding box center [832, 344] width 389 height 73
drag, startPoint x: 891, startPoint y: 383, endPoint x: 859, endPoint y: 382, distance: 32.5
click at [859, 381] on textarea "Thank you so much. Stand-up paddle boarding tour down the [US_STATE] River! We’…" at bounding box center [832, 344] width 389 height 73
drag, startPoint x: 745, startPoint y: 403, endPoint x: 580, endPoint y: 404, distance: 165.5
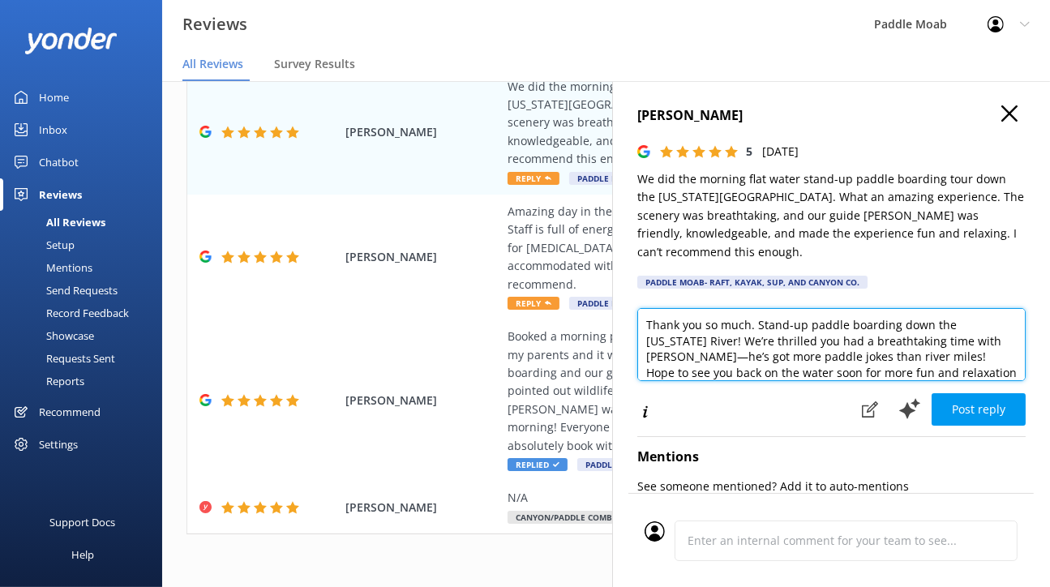
click at [638, 381] on textarea "Thank you so much. Stand-up paddle boarding down the [US_STATE] River! We’re th…" at bounding box center [832, 344] width 389 height 73
drag, startPoint x: 809, startPoint y: 402, endPoint x: 678, endPoint y: 406, distance: 131.4
click at [678, 381] on textarea "Thank you so much. Stand-up paddle boarding down the [US_STATE] River is breath…" at bounding box center [832, 344] width 389 height 73
drag, startPoint x: 687, startPoint y: 403, endPoint x: 998, endPoint y: 405, distance: 311.5
click at [998, 381] on textarea "Thank you so much. Stand-up paddle boarding down the [US_STATE][GEOGRAPHIC_DATA…" at bounding box center [832, 344] width 389 height 73
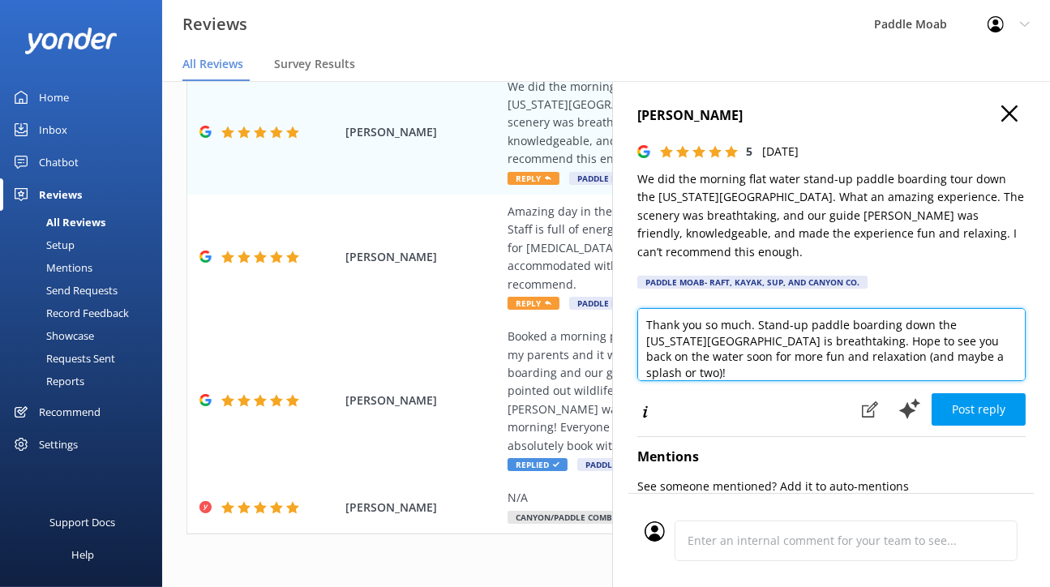
drag, startPoint x: 913, startPoint y: 427, endPoint x: 953, endPoint y: 410, distance: 43.7
click at [953, 381] on textarea "Thank you so much. Stand-up paddle boarding down the [US_STATE][GEOGRAPHIC_DATA…" at bounding box center [832, 344] width 389 height 73
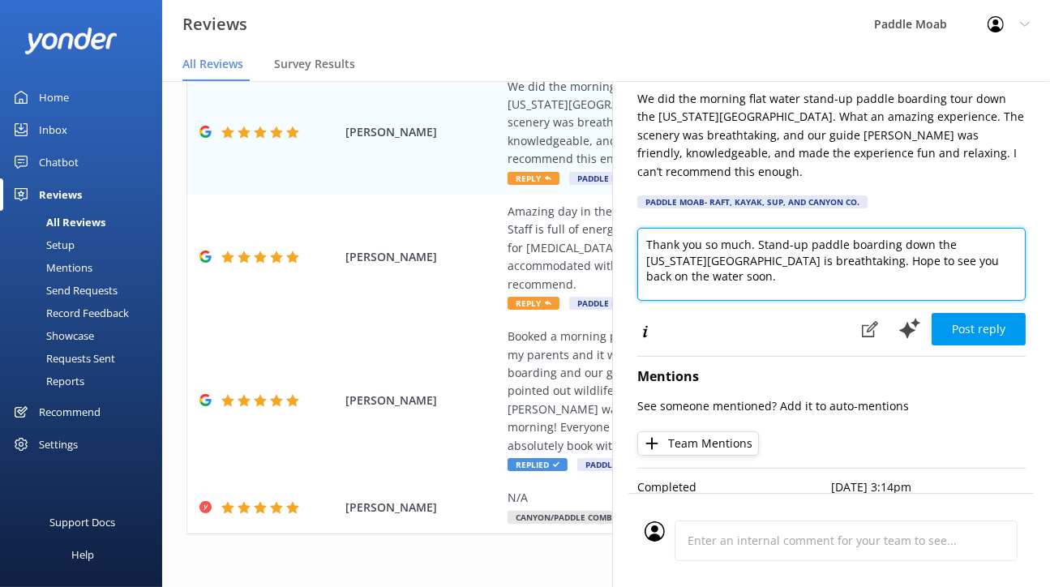
scroll to position [107, 0]
type textarea "Thank you so much. Stand-up paddle boarding down the [US_STATE][GEOGRAPHIC_DATA…"
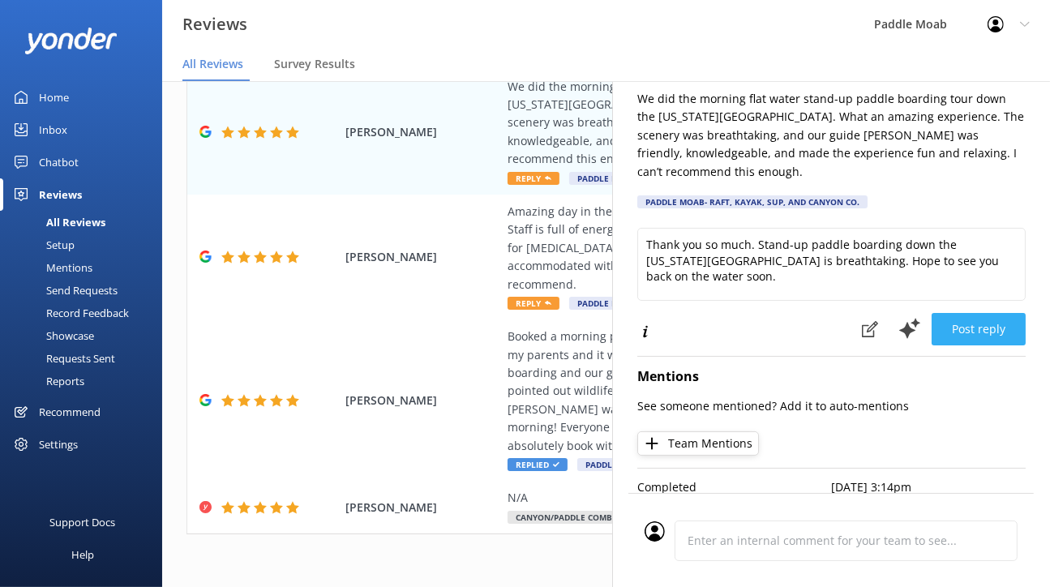
click at [986, 346] on button "Post reply" at bounding box center [979, 329] width 94 height 32
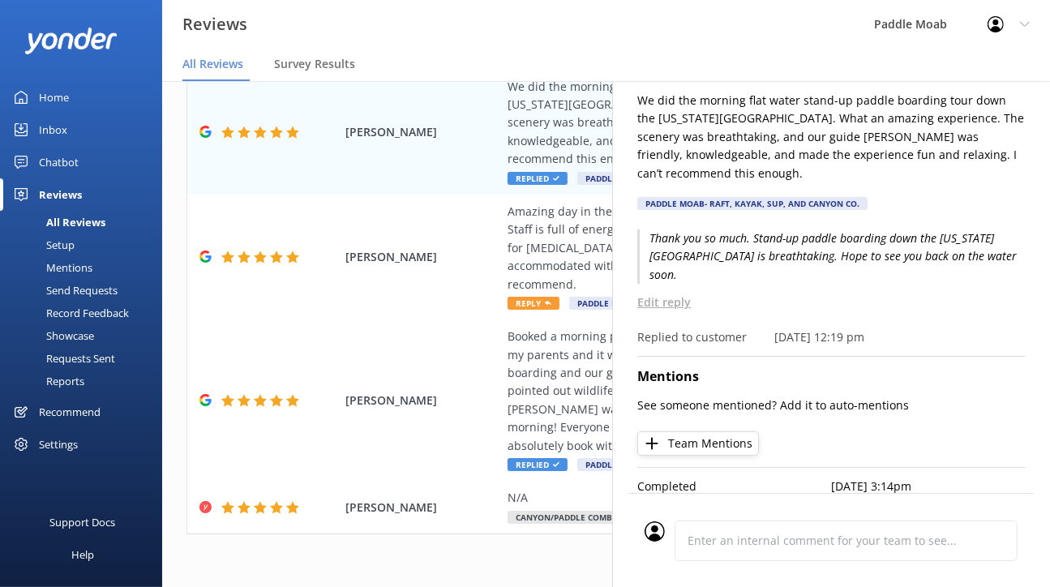
scroll to position [0, 0]
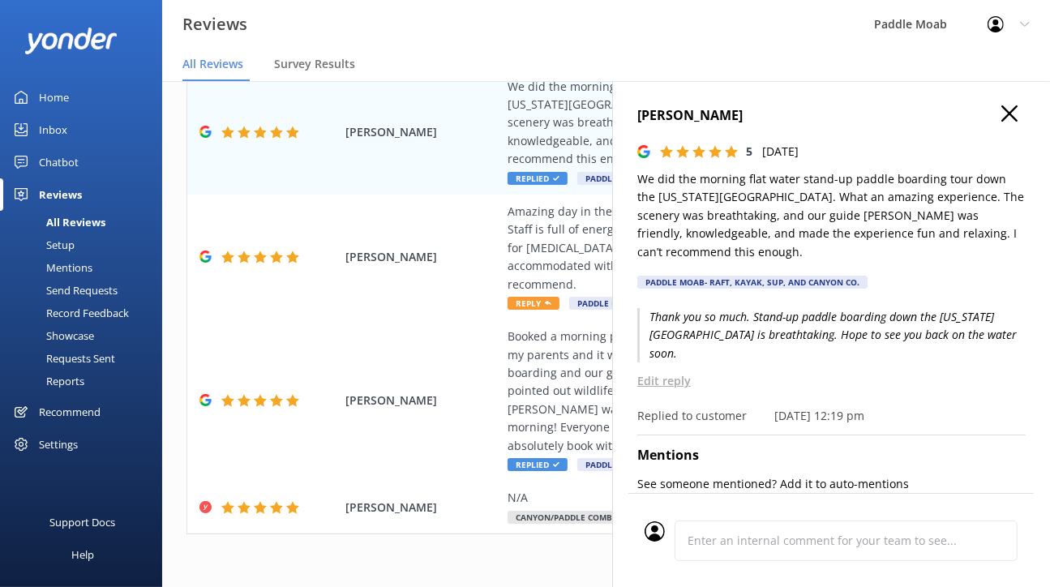
click at [1002, 122] on use "button" at bounding box center [1010, 113] width 16 height 16
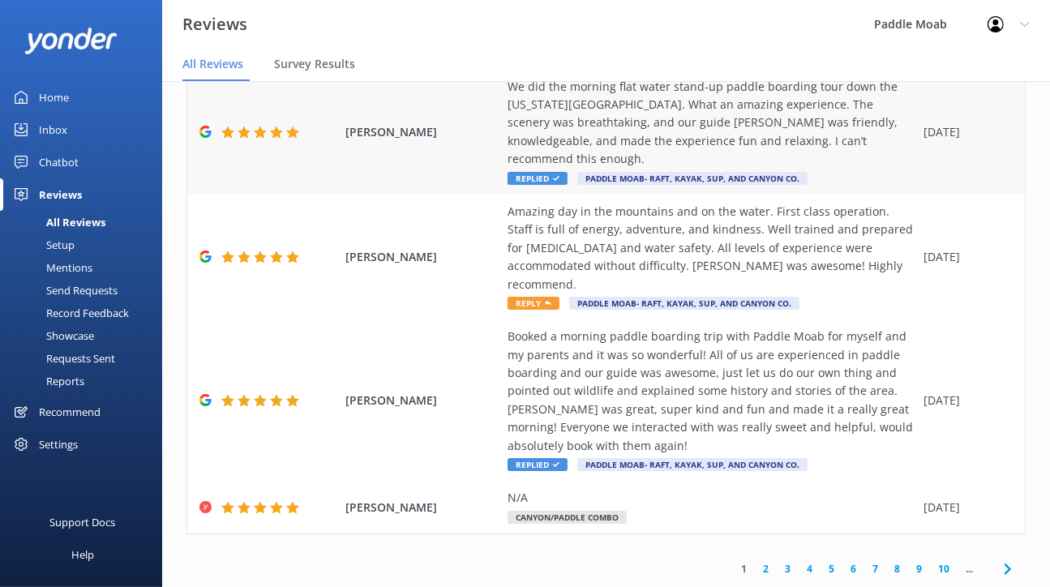
scroll to position [1595, 0]
click at [608, 311] on div "Amazing day in the mountains and on the water. First class operation. Staff is …" at bounding box center [712, 257] width 408 height 109
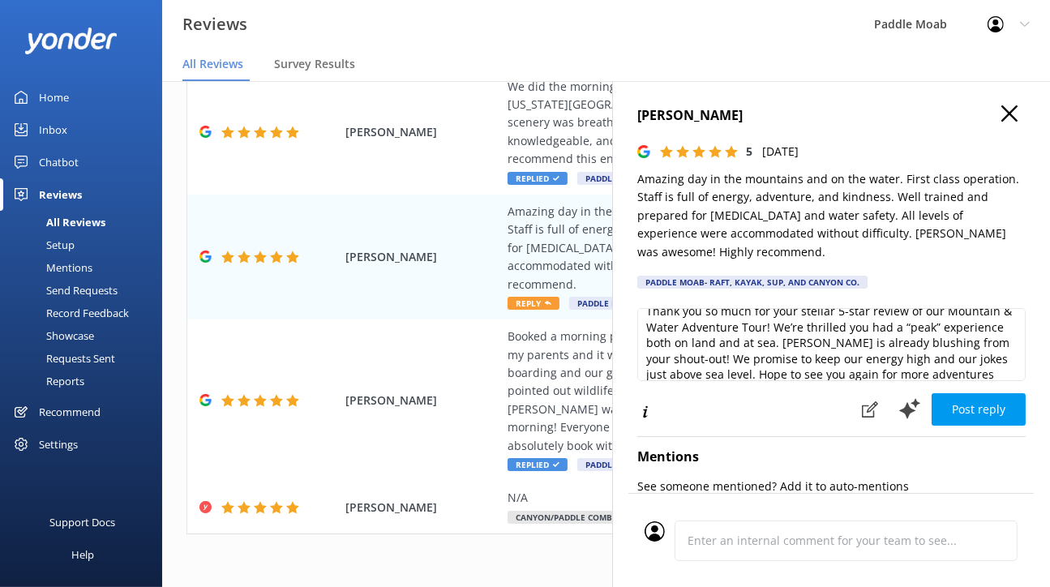
scroll to position [0, 0]
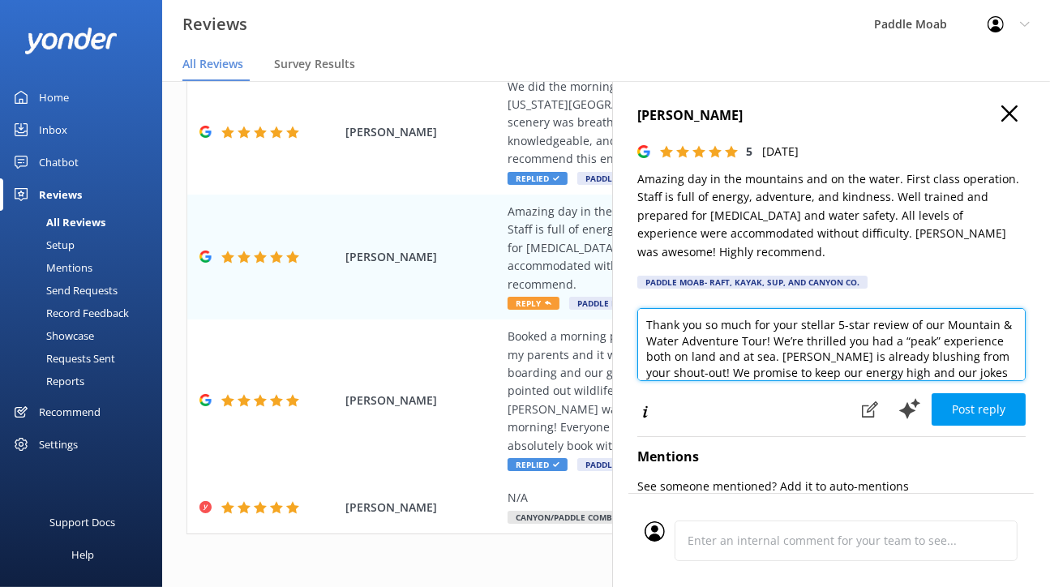
drag, startPoint x: 910, startPoint y: 405, endPoint x: 693, endPoint y: 428, distance: 218.6
click at [693, 381] on textarea "Thank you so much for your stellar 5-star review of our Mountain & Water Advent…" at bounding box center [832, 344] width 389 height 73
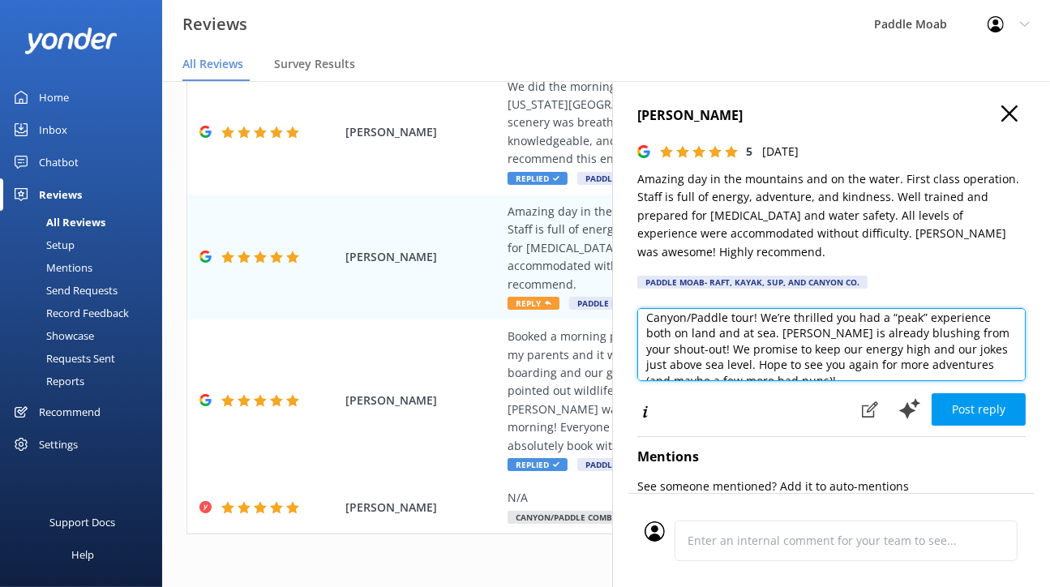
scroll to position [28, 0]
drag, startPoint x: 891, startPoint y: 398, endPoint x: 836, endPoint y: 400, distance: 54.4
click at [836, 381] on textarea "Thank you so much for your stellar 5-star review of our Canyon/Paddle tour! We’…" at bounding box center [832, 344] width 389 height 73
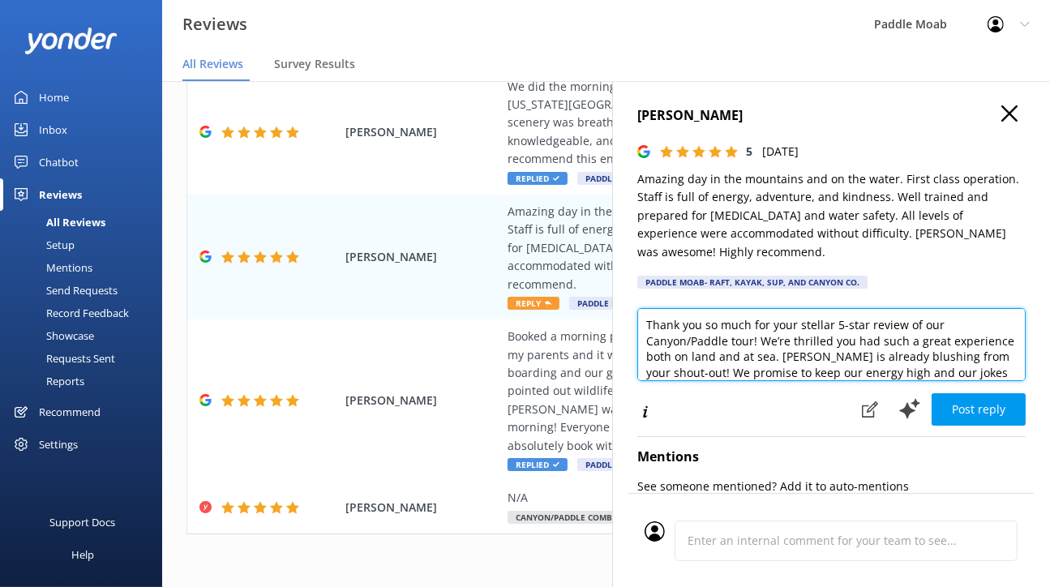
drag, startPoint x: 710, startPoint y: 414, endPoint x: 1006, endPoint y: 387, distance: 297.3
click at [1006, 381] on textarea "Thank you so much for your stellar 5-star review of our Canyon/Paddle tour! We’…" at bounding box center [832, 344] width 389 height 73
click at [969, 381] on textarea "Thank you so much for your stellar 5-star review of our Canyon/Paddle tour! We’…" at bounding box center [832, 344] width 389 height 73
click at [990, 381] on textarea "Thank you so much for your stellar 5-star review of our Canyon/Paddle tour! We’…" at bounding box center [832, 344] width 389 height 73
drag, startPoint x: 997, startPoint y: 426, endPoint x: 708, endPoint y: 444, distance: 289.3
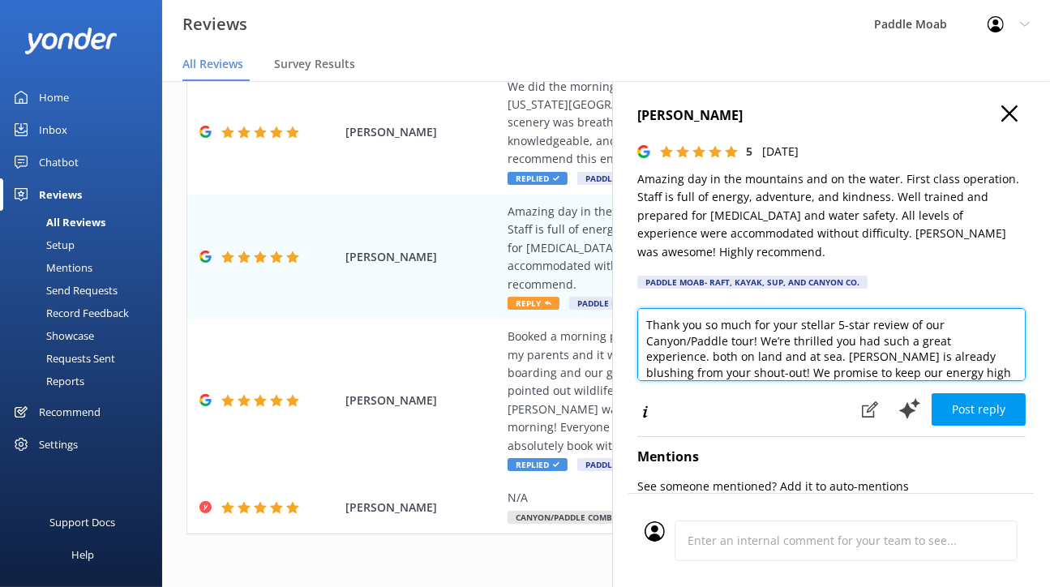
click at [708, 381] on textarea "Thank you so much for your stellar 5-star review of our Canyon/Paddle tour! We’…" at bounding box center [832, 344] width 389 height 73
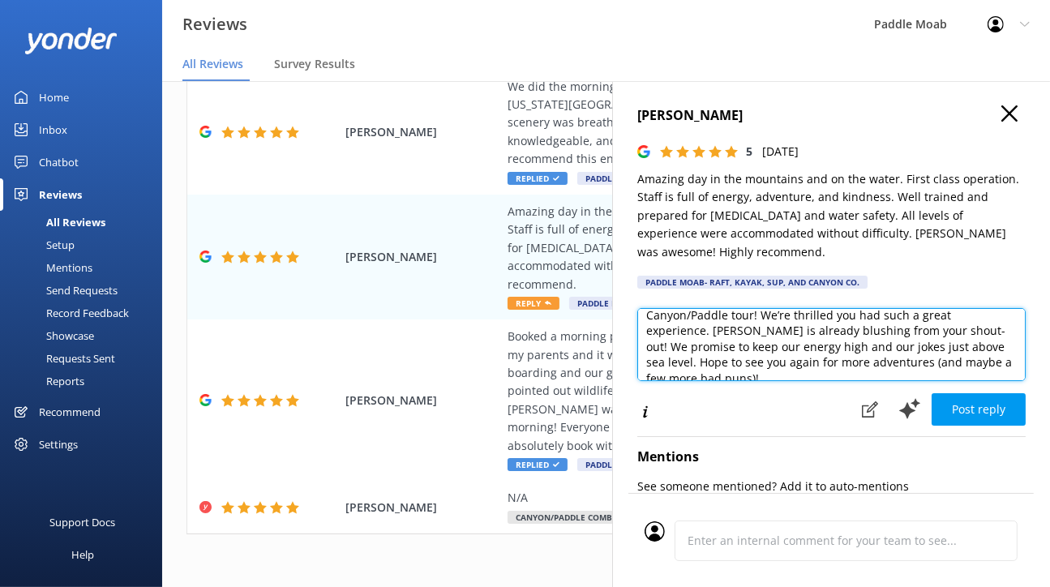
scroll to position [29, 0]
drag, startPoint x: 875, startPoint y: 438, endPoint x: 821, endPoint y: 442, distance: 54.5
click at [821, 381] on textarea "Thank you so much for your stellar 5-star review of our Canyon/Paddle tour! We’…" at bounding box center [832, 344] width 389 height 73
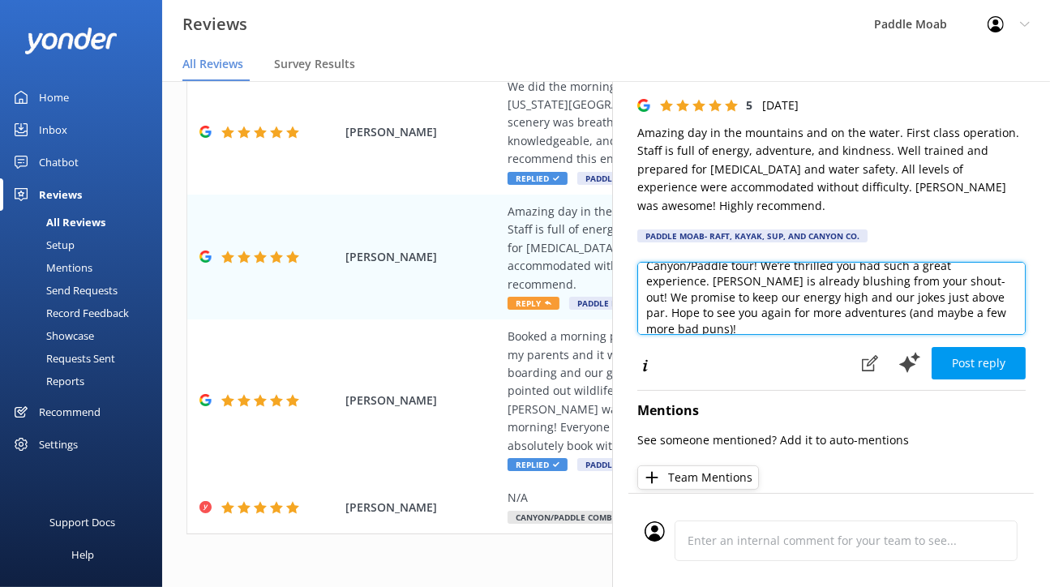
scroll to position [52, 0]
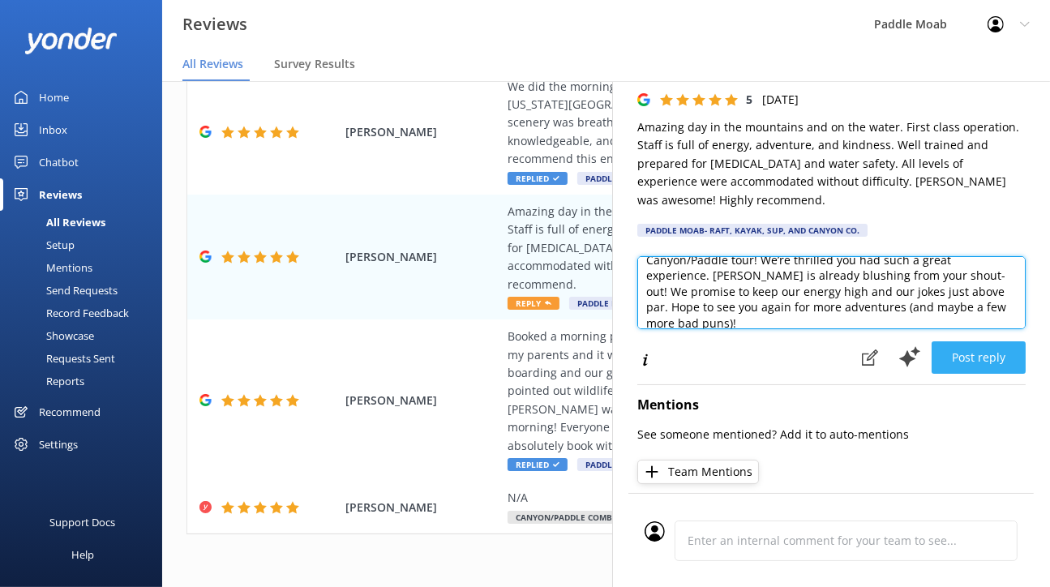
type textarea "Thank you so much for your stellar 5-star review of our Canyon/Paddle tour! We’…"
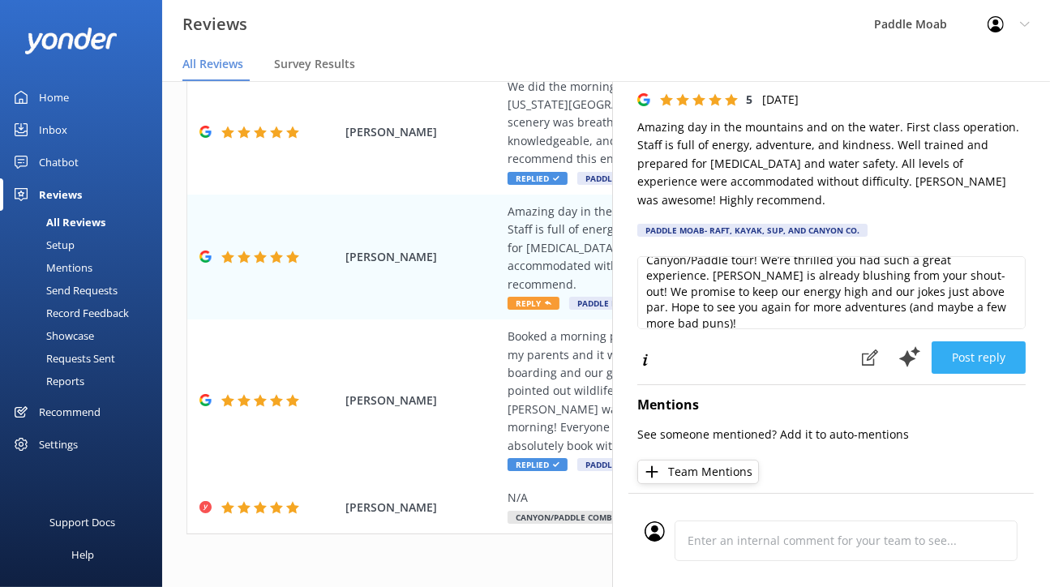
click at [937, 374] on button "Post reply" at bounding box center [979, 357] width 94 height 32
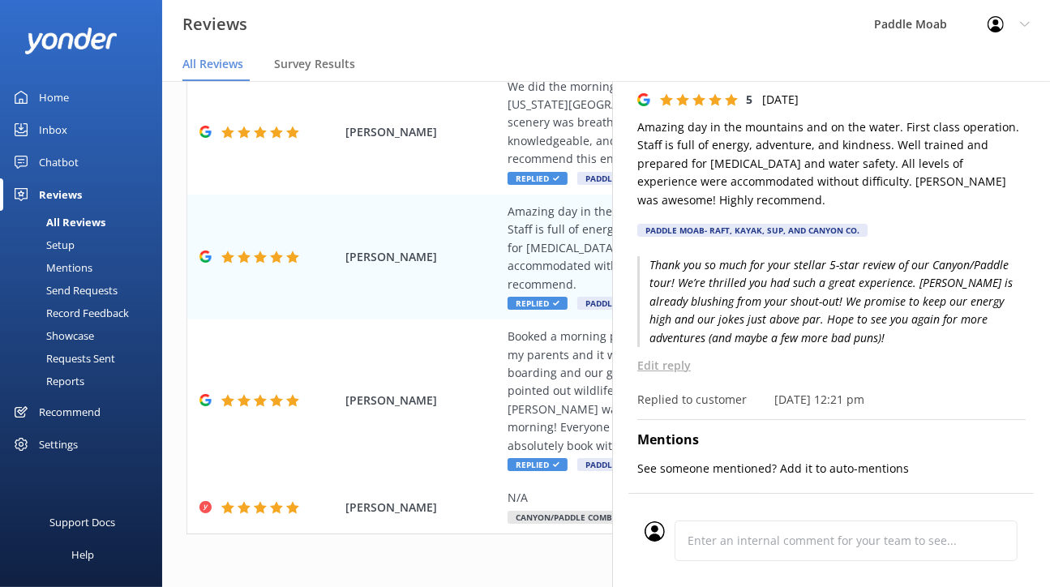
scroll to position [0, 0]
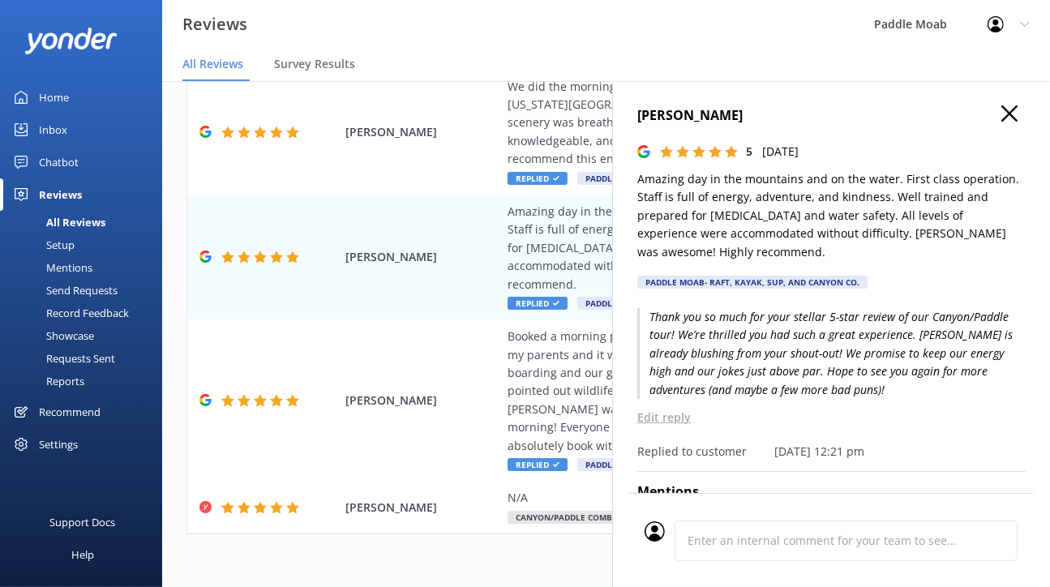
click at [1003, 122] on use "button" at bounding box center [1010, 113] width 16 height 16
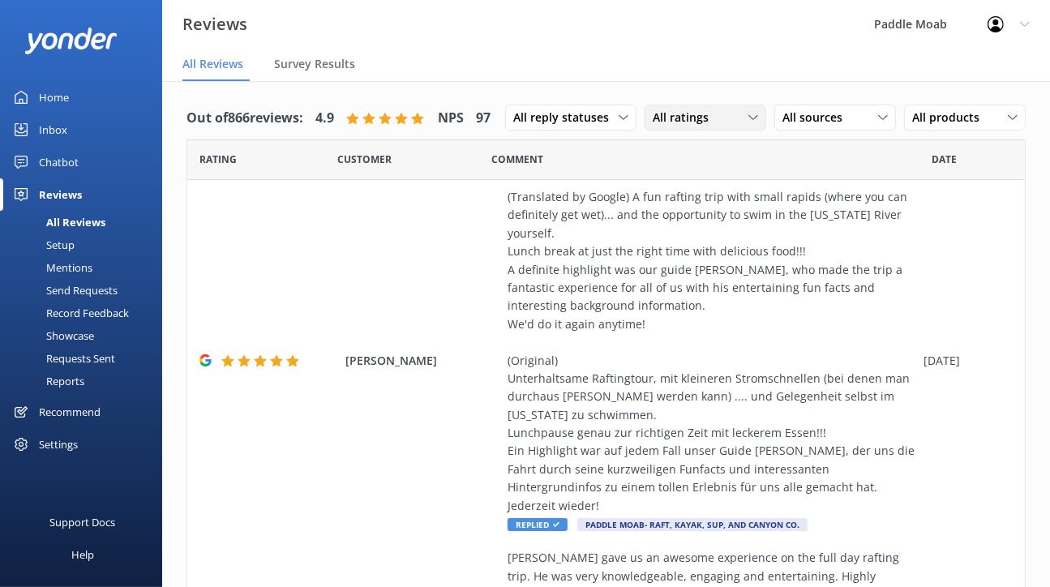
click at [653, 127] on span "All ratings" at bounding box center [686, 118] width 66 height 18
click at [513, 127] on span "All reply statuses" at bounding box center [565, 118] width 105 height 18
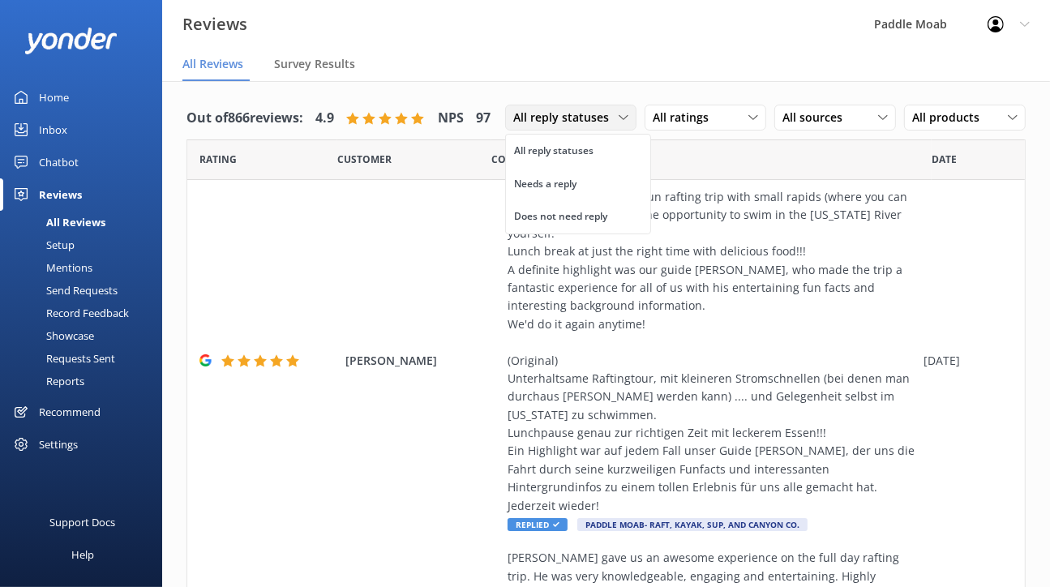
click at [513, 127] on span "All reply statuses" at bounding box center [565, 118] width 105 height 18
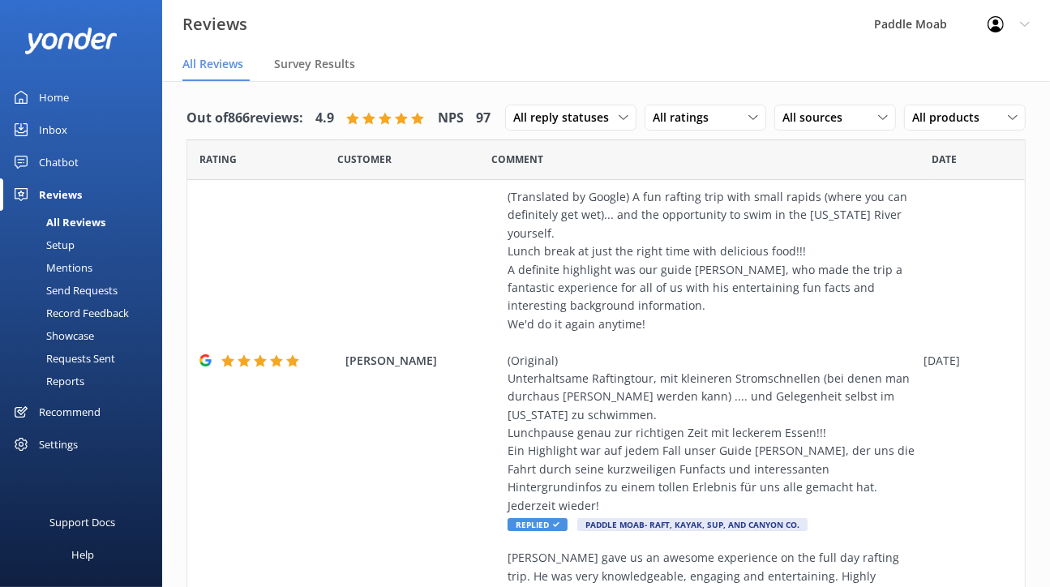
click at [87, 234] on div "All Reviews" at bounding box center [58, 222] width 96 height 23
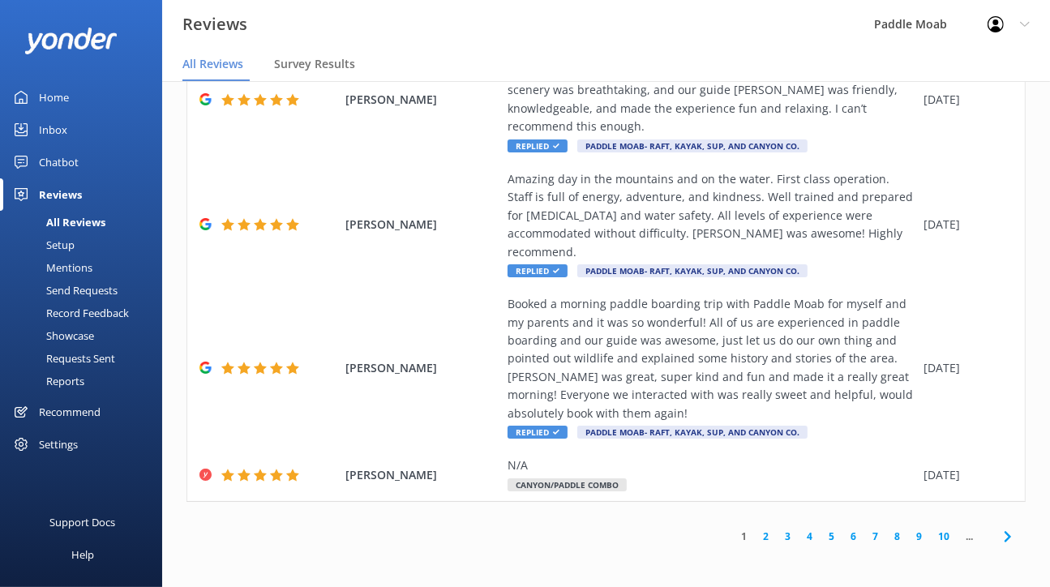
scroll to position [1844, 0]
click at [755, 529] on link "2" at bounding box center [766, 536] width 22 height 15
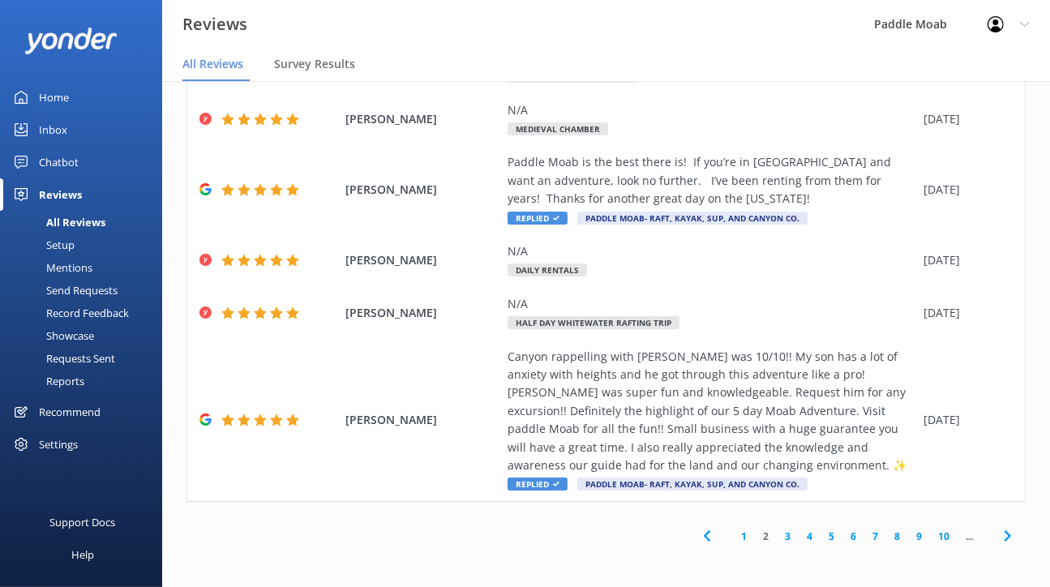
scroll to position [804, 0]
click at [82, 370] on div "Requests Sent" at bounding box center [62, 358] width 105 height 23
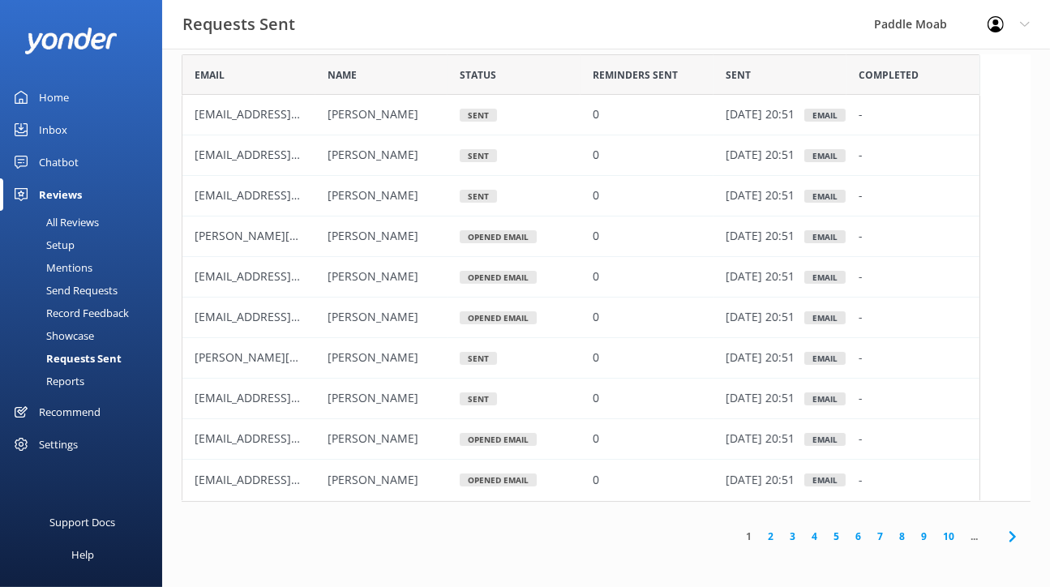
scroll to position [101, 0]
click at [760, 529] on link "2" at bounding box center [771, 536] width 22 height 15
click at [782, 535] on link "3" at bounding box center [793, 536] width 22 height 15
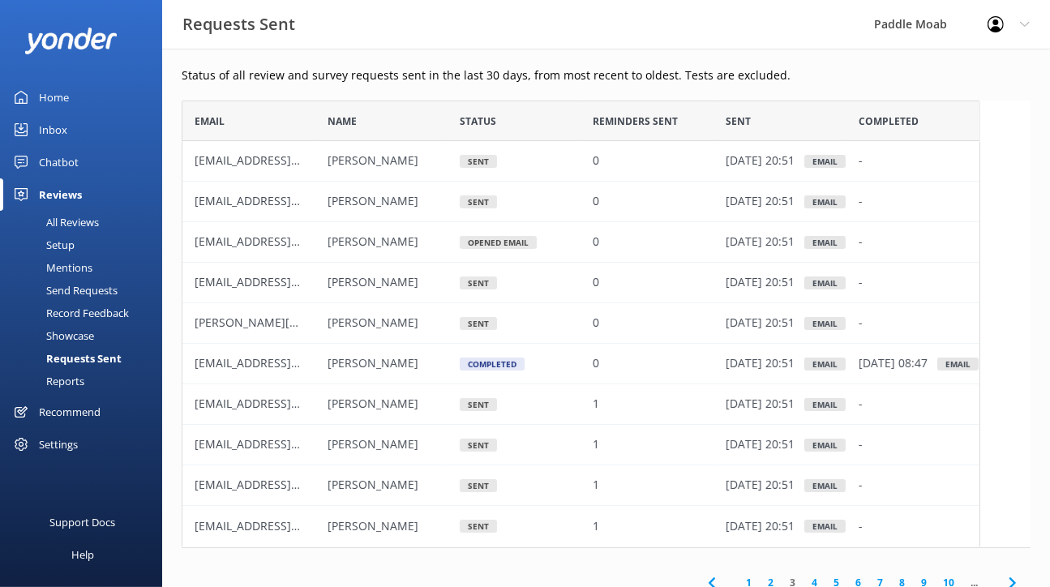
scroll to position [101, 0]
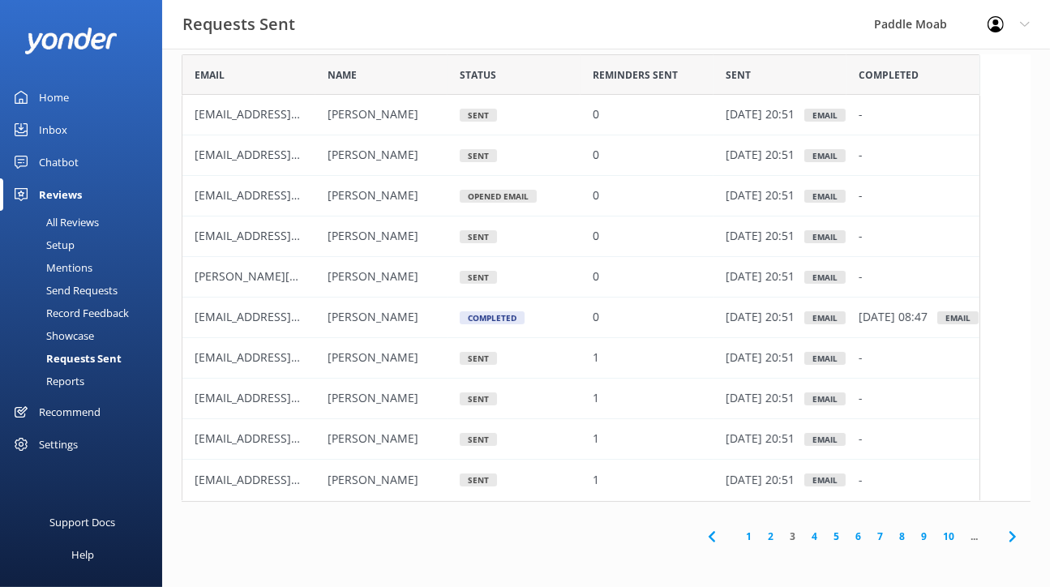
click at [804, 529] on link "4" at bounding box center [815, 536] width 22 height 15
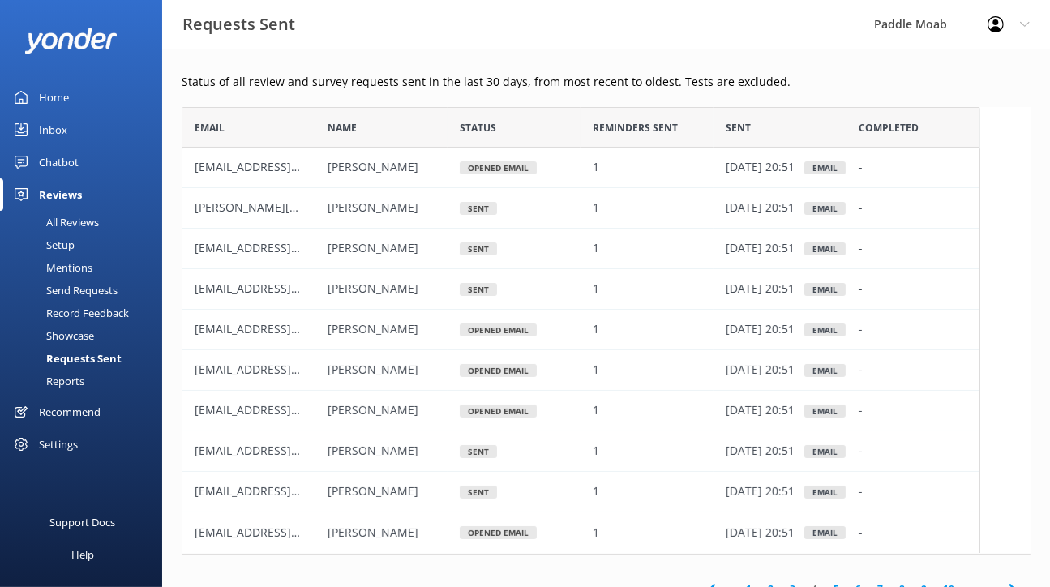
click at [69, 112] on div "Home" at bounding box center [54, 97] width 30 height 32
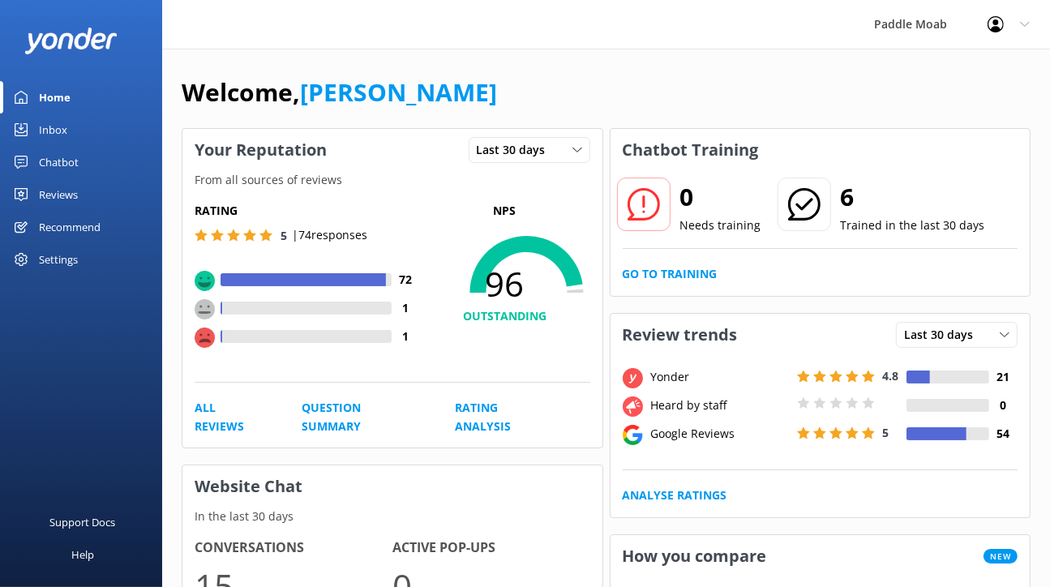
click at [1020, 26] on icon at bounding box center [1025, 24] width 10 height 10
click at [915, 130] on link "Logout" at bounding box center [970, 109] width 162 height 41
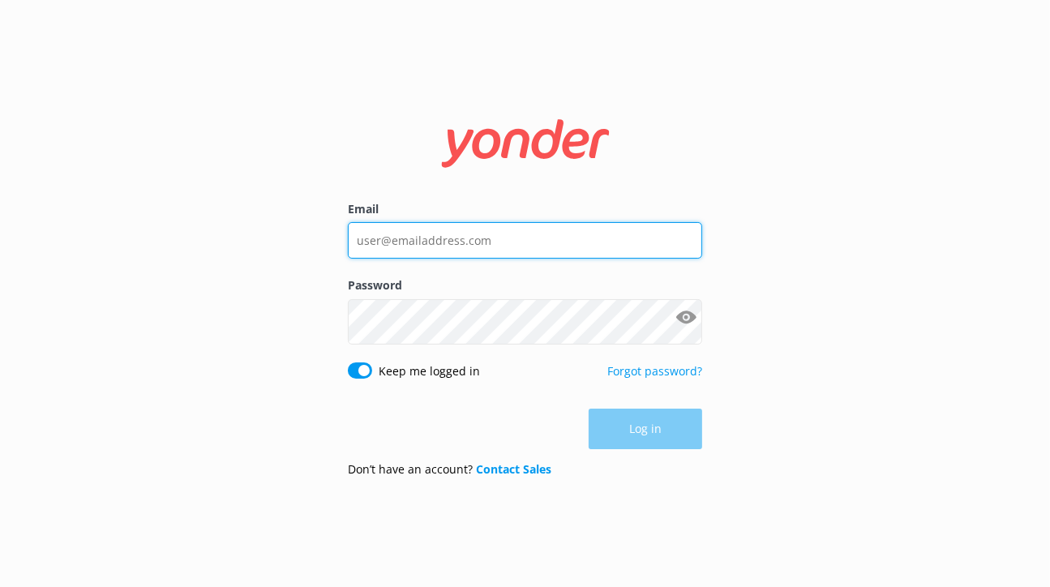
type input "[EMAIL_ADDRESS][DOMAIN_NAME]"
